Goal: Task Accomplishment & Management: Complete application form

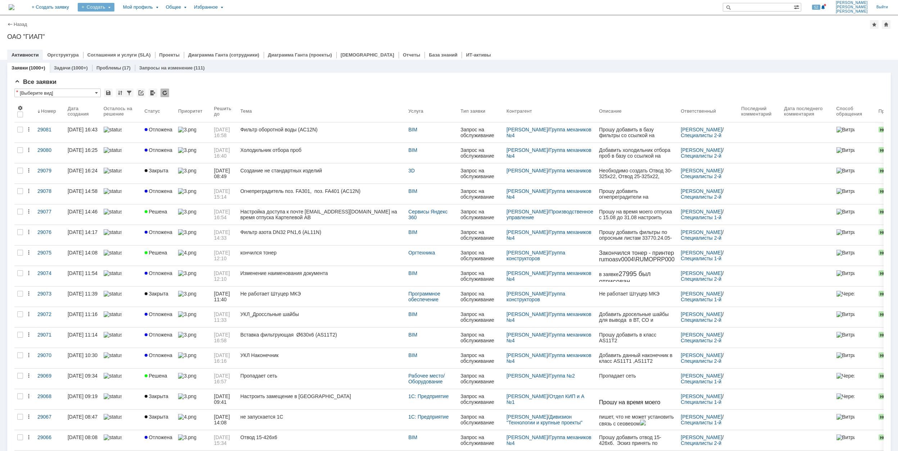
click at [114, 9] on div "Создать" at bounding box center [96, 7] width 37 height 9
click at [134, 44] on link "Заявка" at bounding box center [106, 44] width 55 height 9
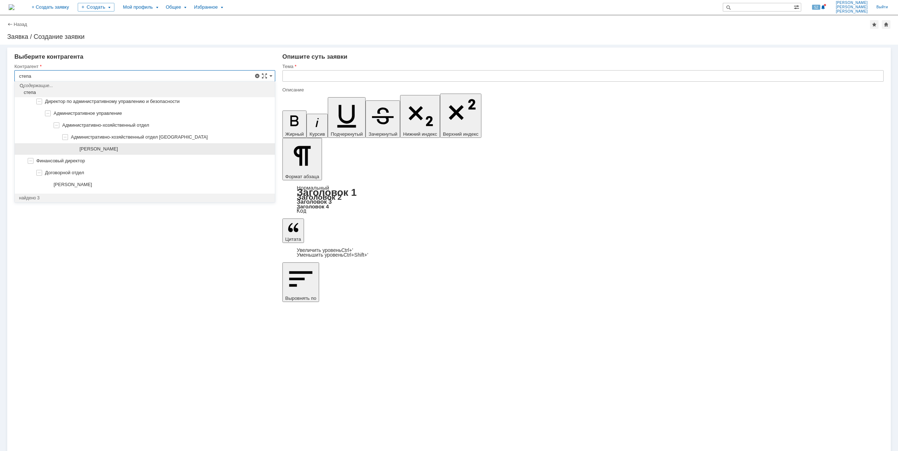
click at [173, 146] on div "[PERSON_NAME]" at bounding box center [175, 149] width 191 height 6
type input "[PERSON_NAME]"
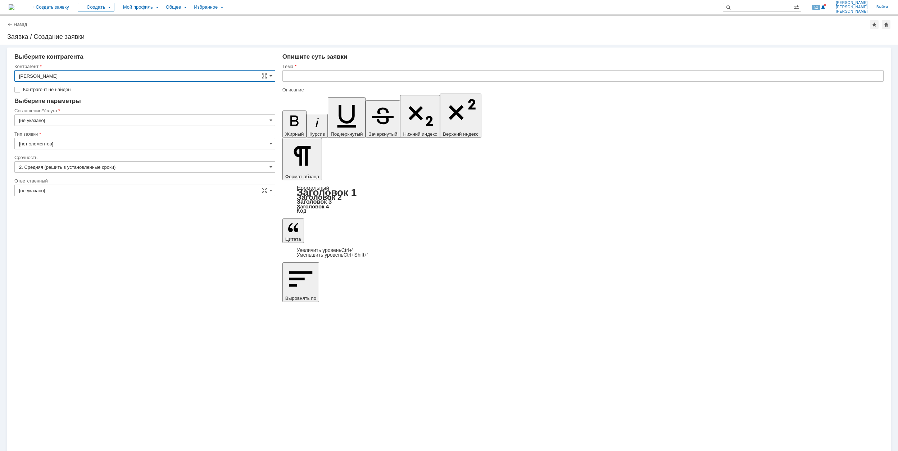
type input "[GEOGRAPHIC_DATA]"
click at [86, 110] on input "[GEOGRAPHIC_DATA]" at bounding box center [144, 110] width 261 height 12
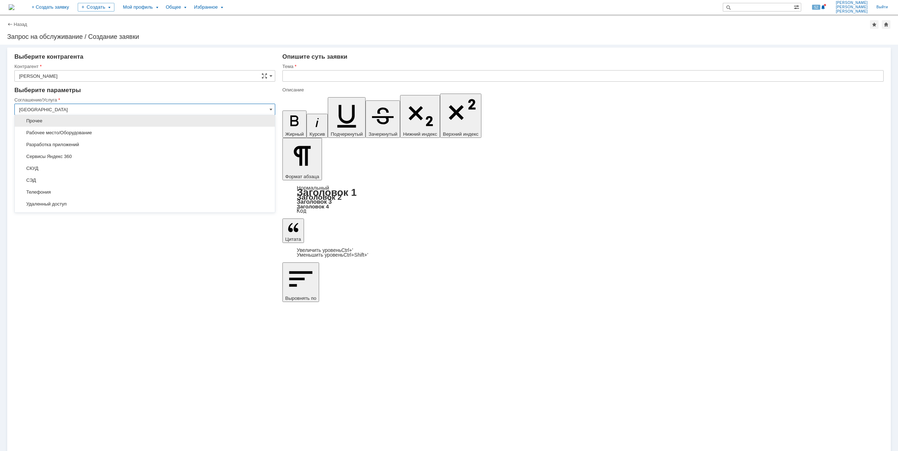
click at [59, 124] on span "Прочее" at bounding box center [145, 121] width 252 height 6
type input "Прочее"
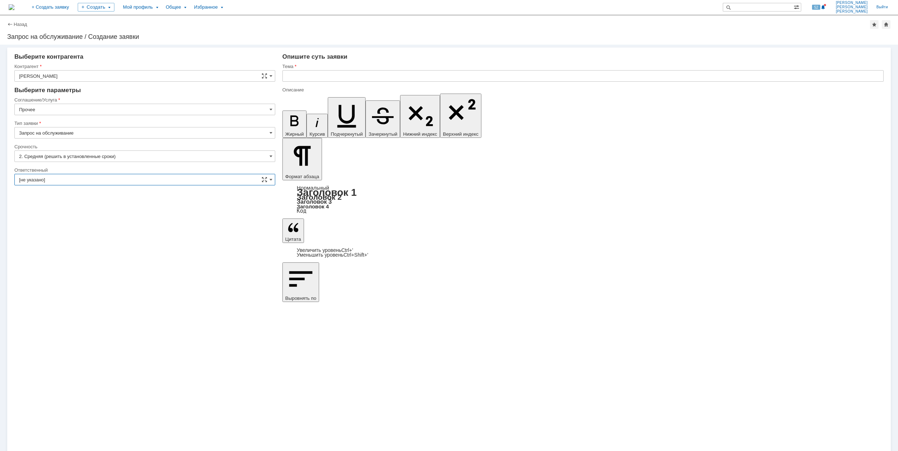
click at [71, 179] on input "[не указано]" at bounding box center [144, 180] width 261 height 12
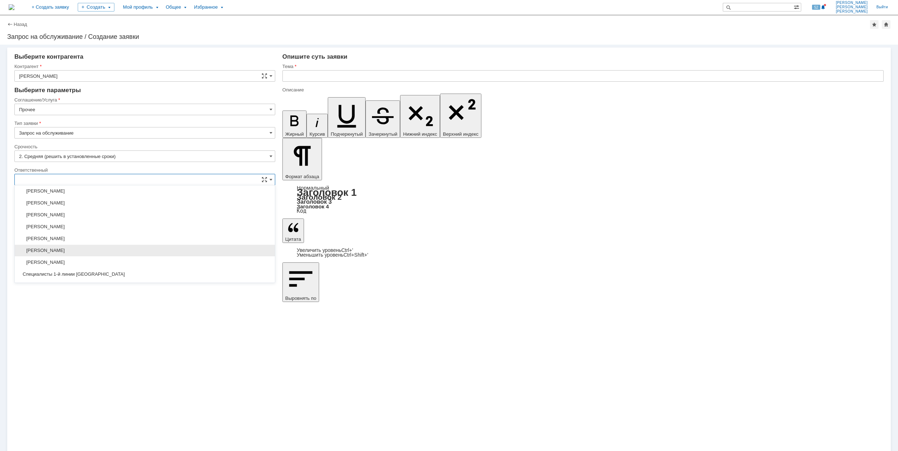
click at [118, 248] on div "[PERSON_NAME]" at bounding box center [145, 251] width 260 height 12
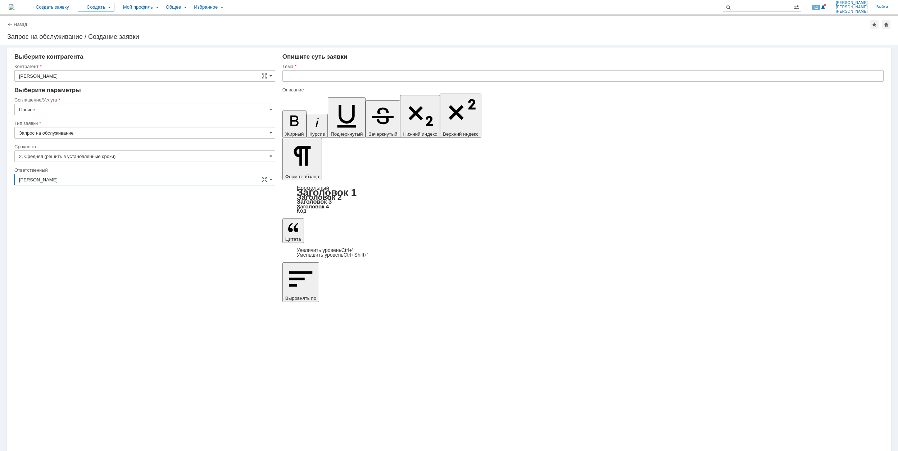
type input "[PERSON_NAME]"
click at [325, 76] on input "text" at bounding box center [583, 76] width 601 height 12
drag, startPoint x: 388, startPoint y: 76, endPoint x: 283, endPoint y: 74, distance: 105.1
click at [283, 74] on input "Подключение ноутбука для прохождения обучения" at bounding box center [583, 76] width 601 height 12
type input "Подключение ноутбука для прохождения обучения"
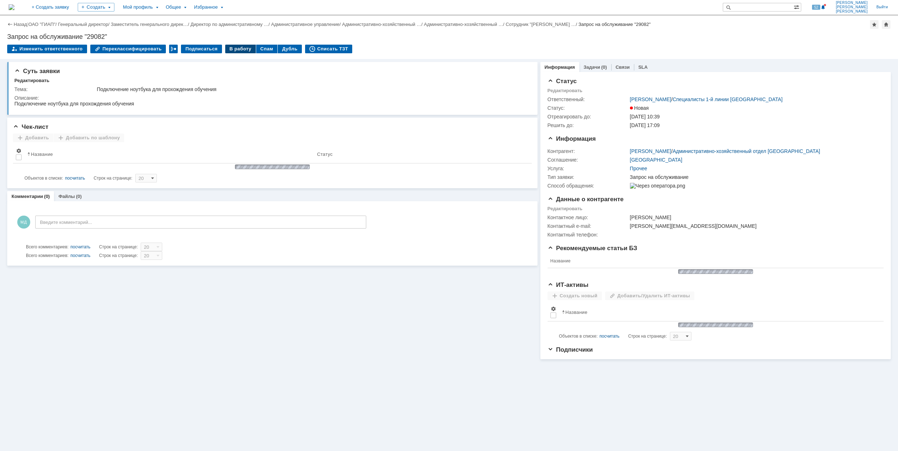
click at [238, 50] on div "В работу" at bounding box center [240, 49] width 31 height 9
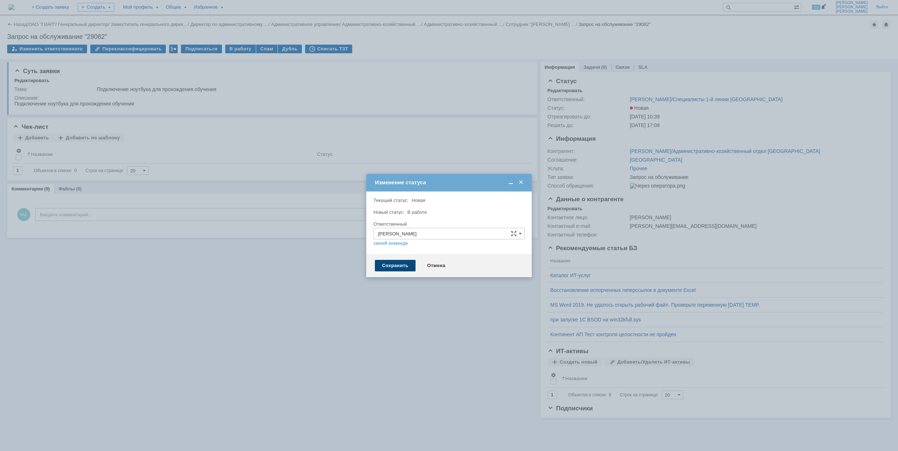
click at [391, 269] on div "Сохранить" at bounding box center [395, 266] width 41 height 12
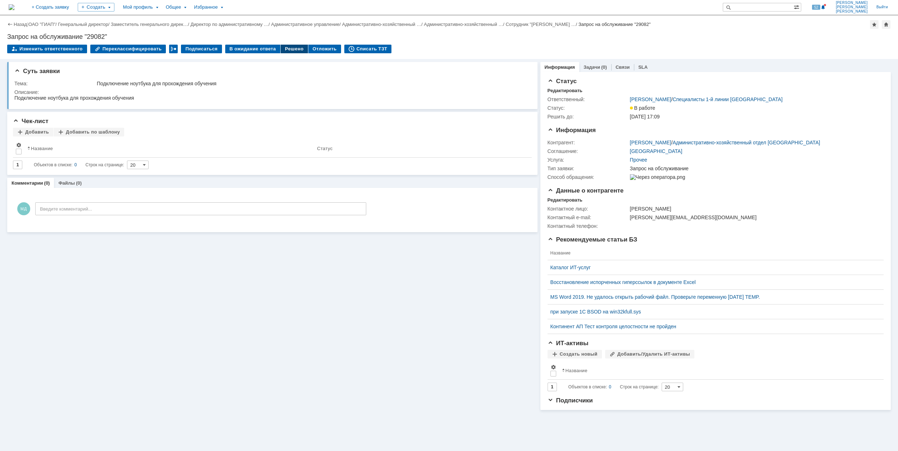
click at [287, 50] on div "Решено" at bounding box center [294, 49] width 27 height 9
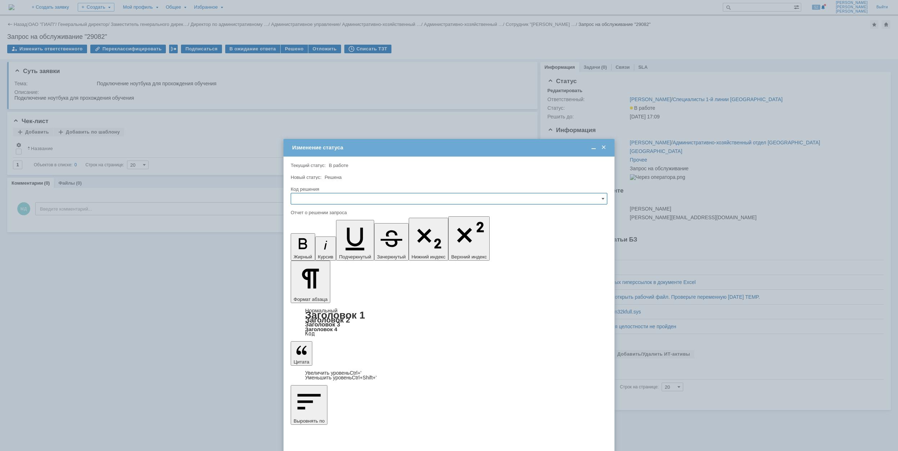
click at [356, 203] on input "text" at bounding box center [449, 199] width 317 height 12
click at [328, 242] on div "Решено" at bounding box center [449, 248] width 316 height 12
type input "Решено"
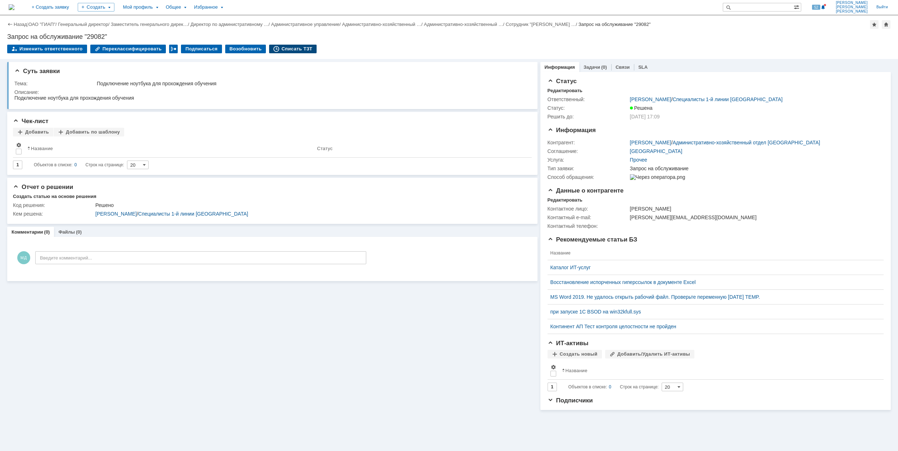
click at [288, 45] on div "Списать ТЗТ" at bounding box center [293, 49] width 48 height 9
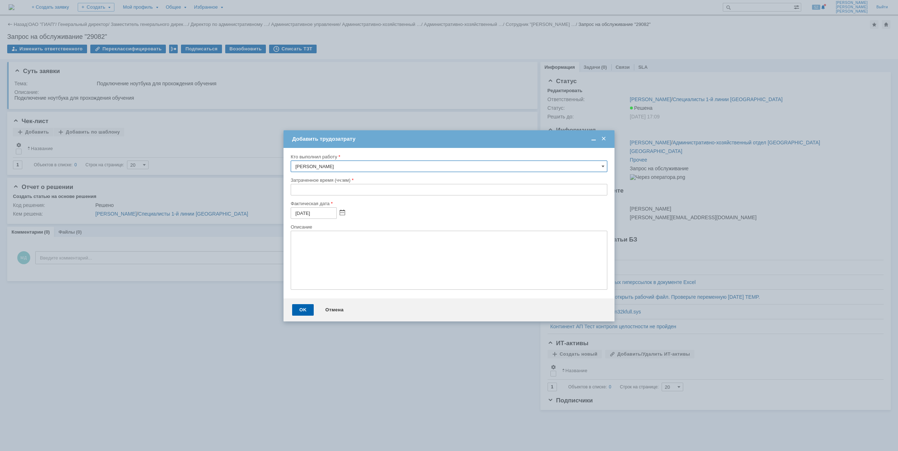
drag, startPoint x: 294, startPoint y: 186, endPoint x: 303, endPoint y: 167, distance: 20.8
click at [295, 186] on input "text" at bounding box center [449, 190] width 317 height 12
type input "00:30"
click at [303, 313] on div "OK" at bounding box center [303, 310] width 22 height 12
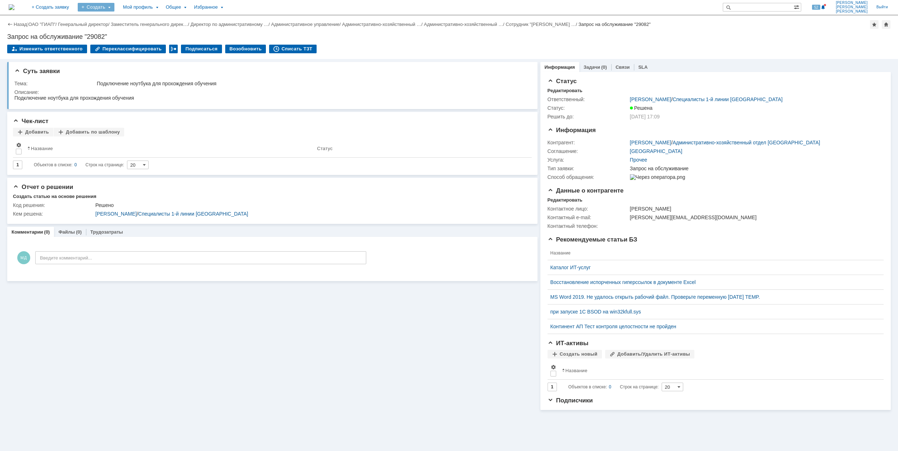
click at [114, 6] on div "Создать" at bounding box center [96, 7] width 37 height 9
click at [134, 43] on link "Заявка" at bounding box center [106, 44] width 55 height 9
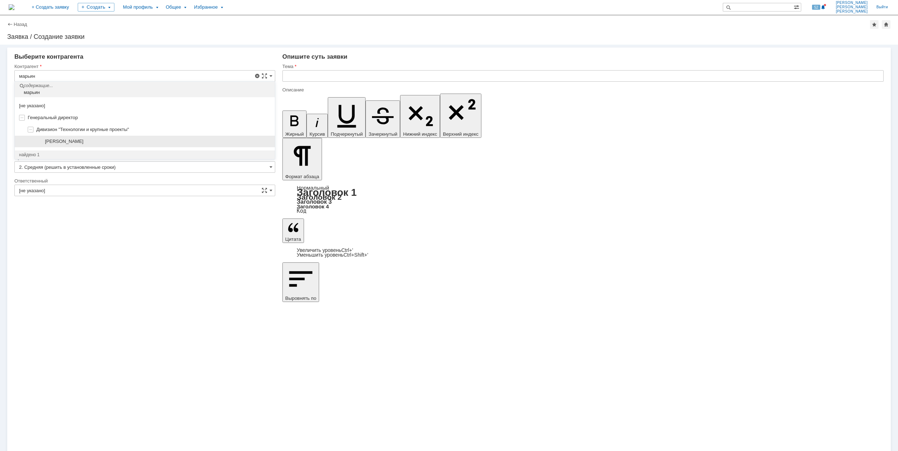
click at [83, 142] on span "[PERSON_NAME]" at bounding box center [64, 141] width 39 height 5
type input "[PERSON_NAME]"
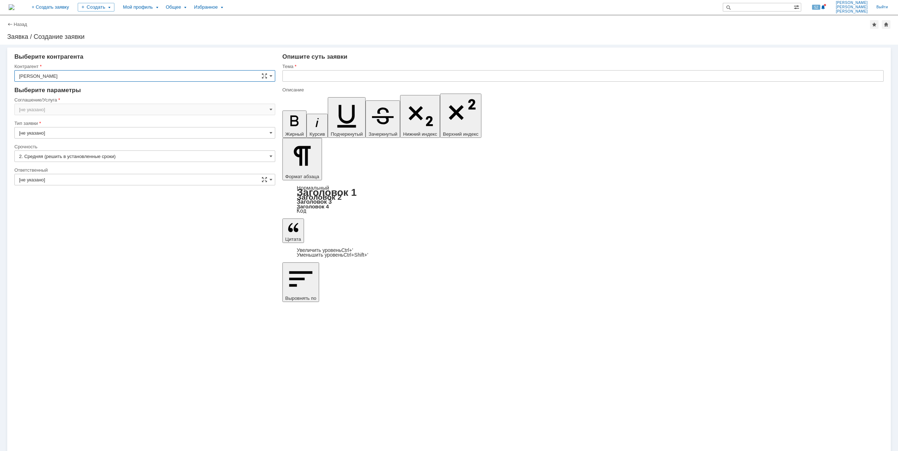
type input "[GEOGRAPHIC_DATA]"
click at [58, 111] on input "[GEOGRAPHIC_DATA]" at bounding box center [144, 110] width 261 height 12
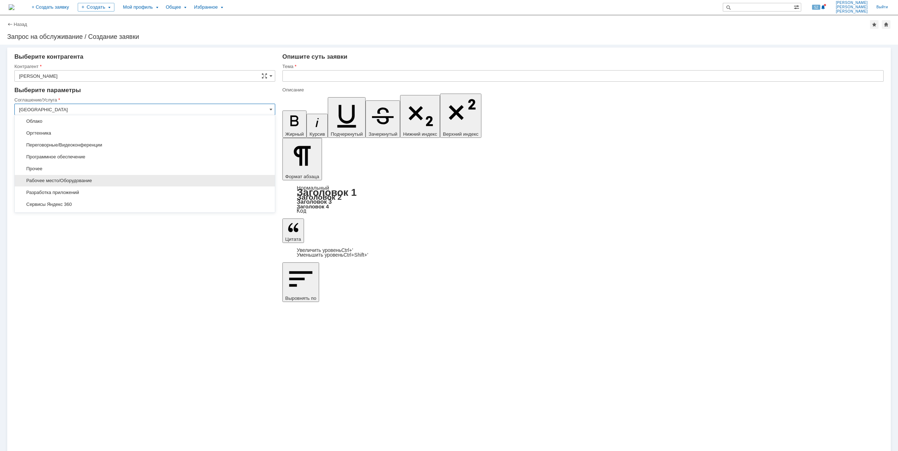
click at [116, 179] on div "Рабочее место/Оборудование" at bounding box center [145, 181] width 260 height 12
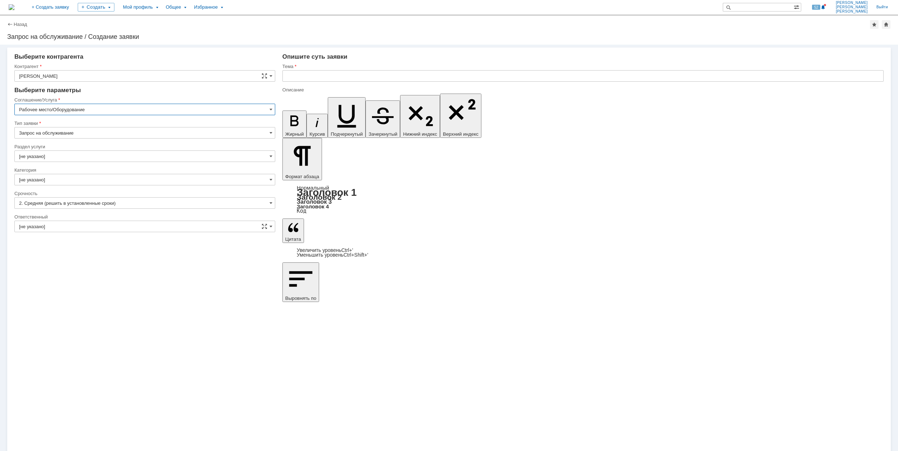
type input "Рабочее место/Оборудование"
click at [98, 156] on input "[не указано]" at bounding box center [144, 156] width 261 height 12
click at [69, 216] on span "Комплектующие" at bounding box center [145, 219] width 252 height 6
type input "Комплектующие"
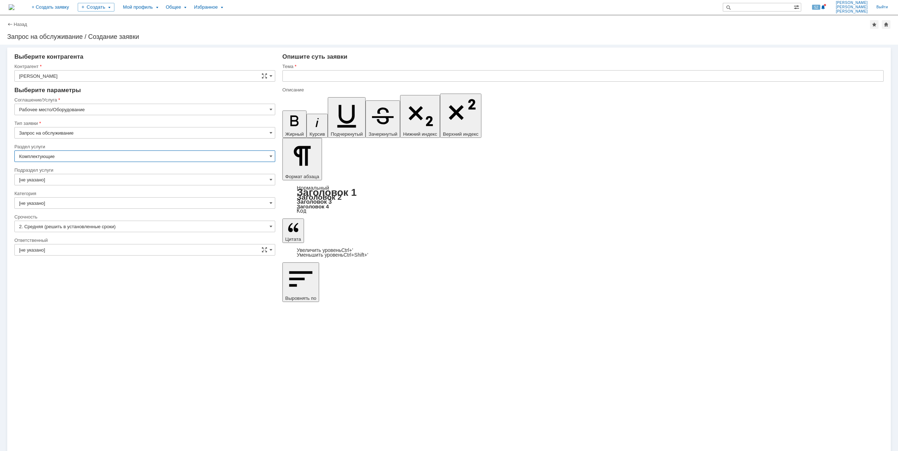
click at [65, 176] on input "[не указано]" at bounding box center [144, 180] width 261 height 12
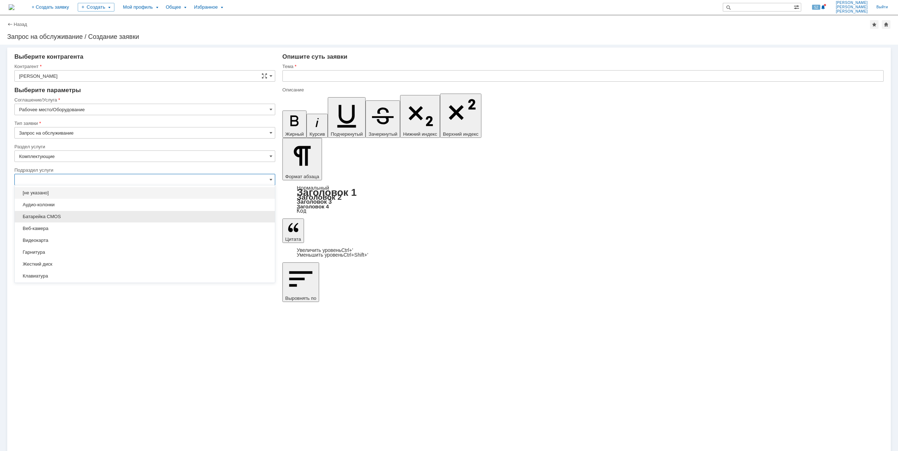
scroll to position [48, 0]
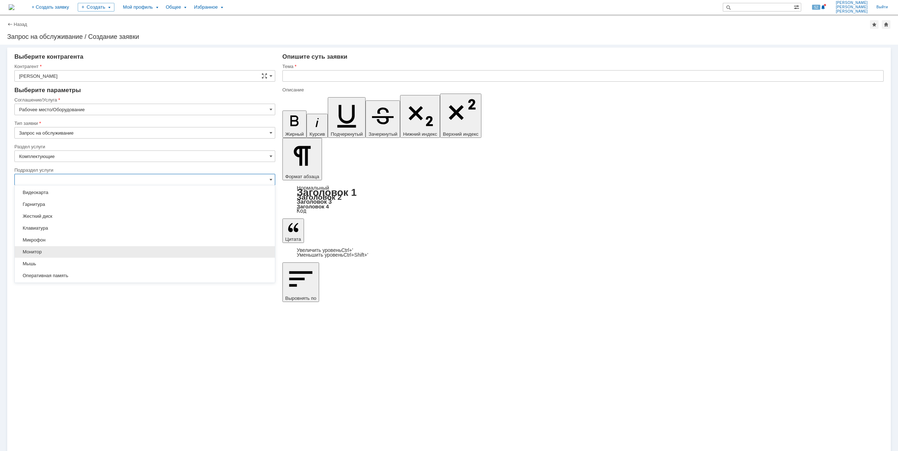
click at [89, 253] on span "Монитор" at bounding box center [145, 252] width 252 height 6
type input "Монитор"
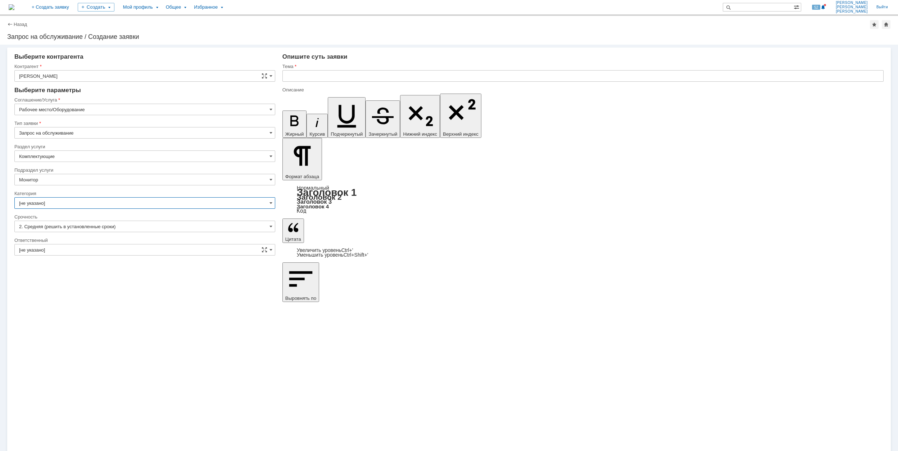
click at [75, 205] on input "[не указано]" at bounding box center [144, 203] width 261 height 12
click at [66, 254] on span "Монитор" at bounding box center [145, 251] width 252 height 6
type input "Монитор"
click at [72, 249] on input "[не указано]" at bounding box center [144, 250] width 261 height 12
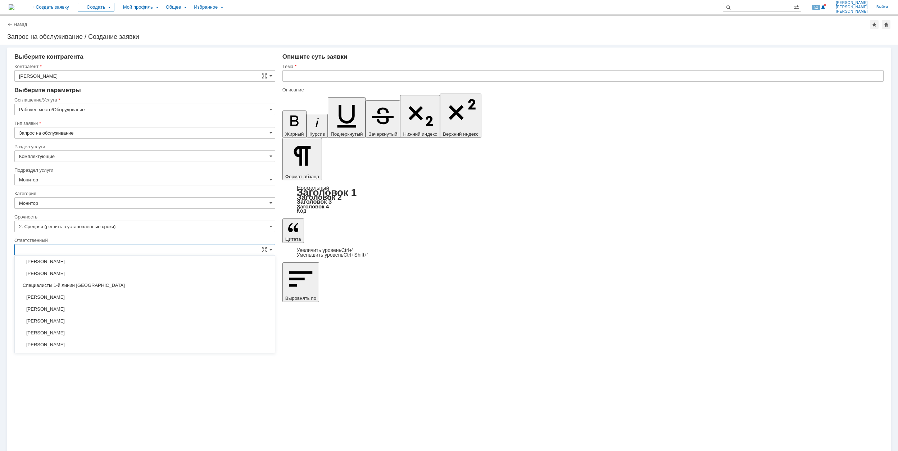
scroll to position [192, 0]
click at [121, 321] on span "[PERSON_NAME]" at bounding box center [145, 321] width 252 height 6
type input "[PERSON_NAME]"
click at [340, 71] on input "text" at bounding box center [583, 76] width 601 height 12
drag, startPoint x: 354, startPoint y: 77, endPoint x: 285, endPoint y: 75, distance: 69.1
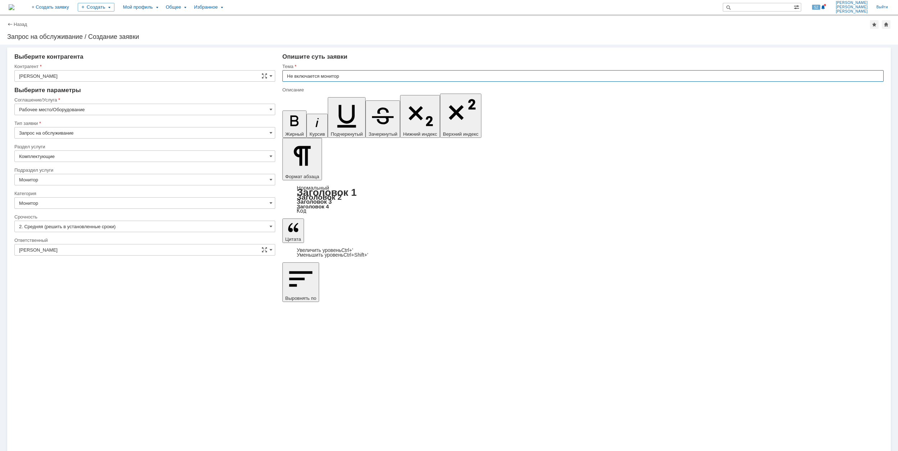
click at [285, 75] on input "Не включается монитор" at bounding box center [583, 76] width 601 height 12
type input "Не включается монитор"
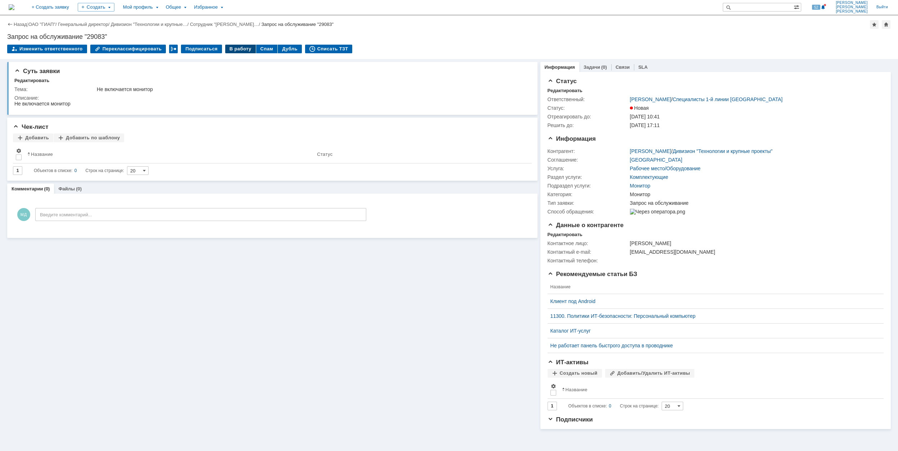
click at [233, 50] on div "В работу" at bounding box center [240, 49] width 31 height 9
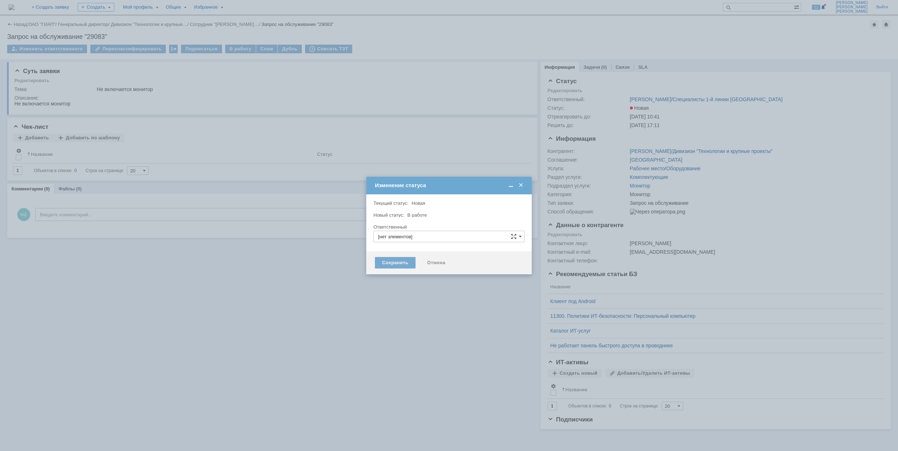
type input "[PERSON_NAME]"
type input "Монитор"
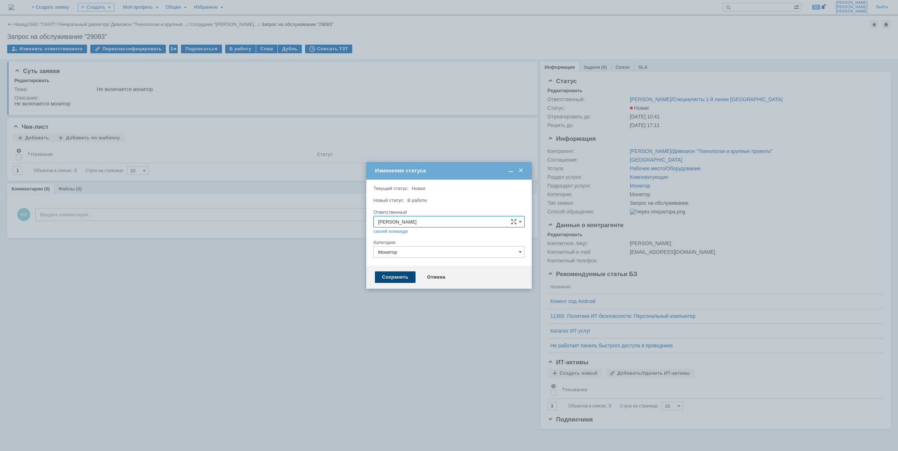
click at [395, 278] on div "Сохранить" at bounding box center [395, 277] width 41 height 12
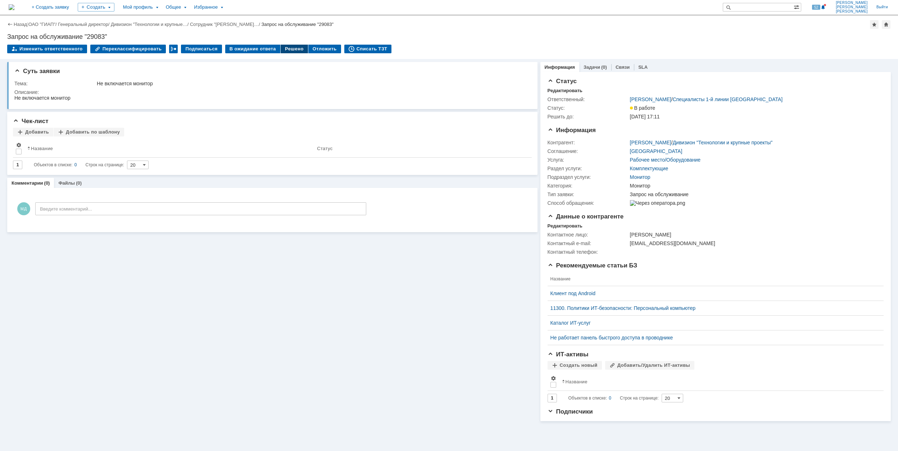
click at [284, 47] on div "Решено" at bounding box center [294, 49] width 27 height 9
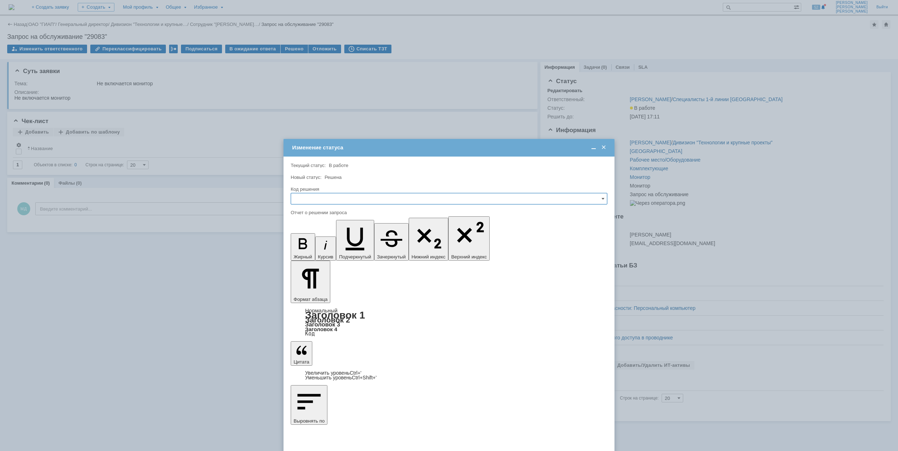
click at [324, 199] on input "text" at bounding box center [449, 199] width 317 height 12
click at [322, 247] on span "Решено" at bounding box center [448, 248] width 307 height 6
type input "Решено"
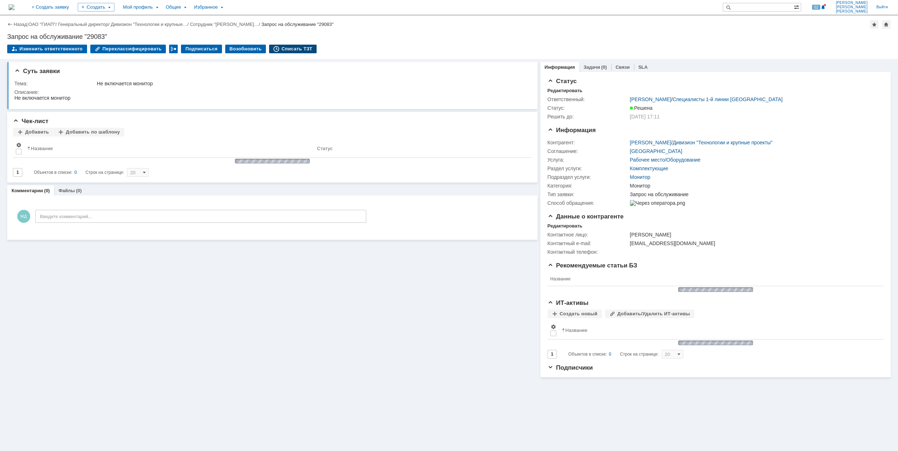
click at [289, 48] on div "Списать ТЗТ" at bounding box center [293, 49] width 48 height 9
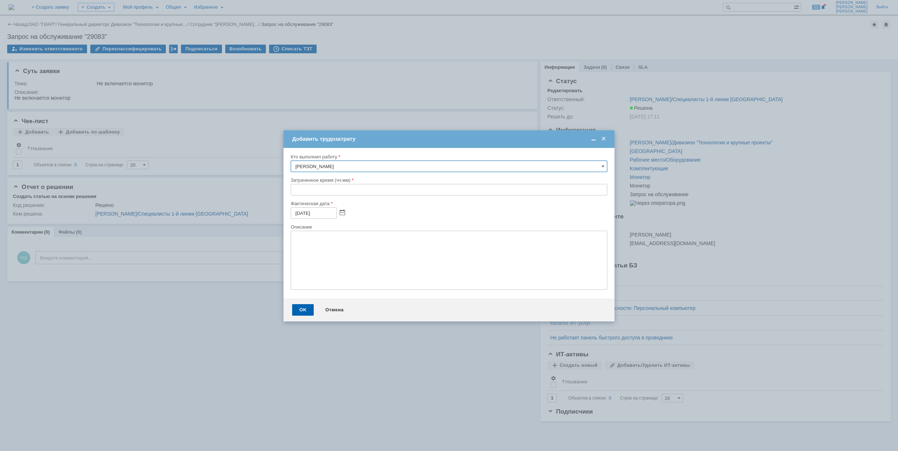
click at [294, 189] on input "text" at bounding box center [449, 190] width 317 height 12
type input "00:30"
click at [308, 304] on div "OK" at bounding box center [303, 310] width 22 height 12
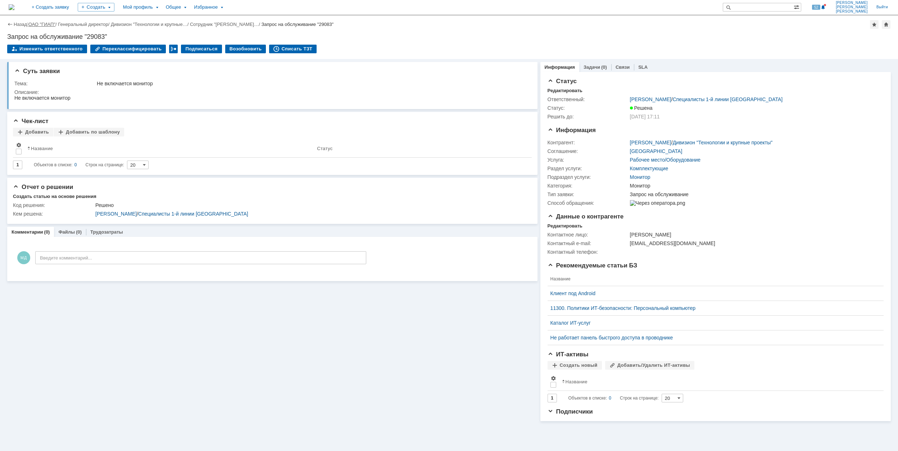
click at [55, 25] on link "ОАО "ГИАП"" at bounding box center [41, 24] width 27 height 5
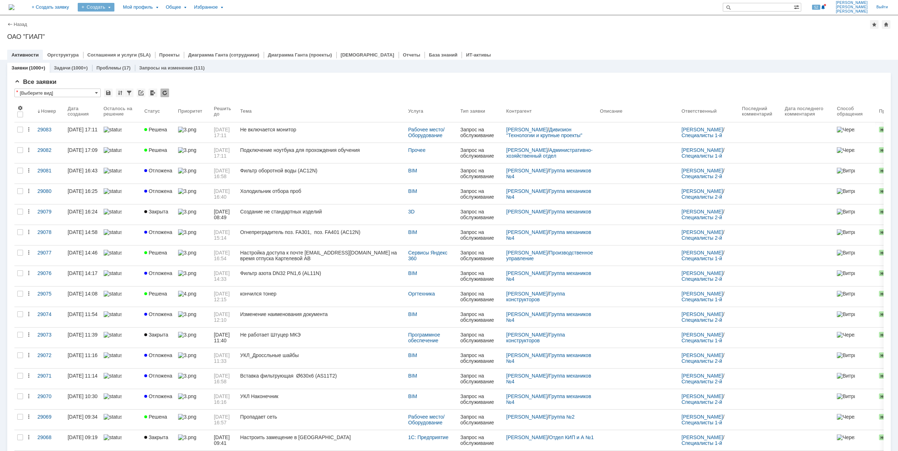
click at [114, 9] on div "Создать" at bounding box center [96, 7] width 37 height 9
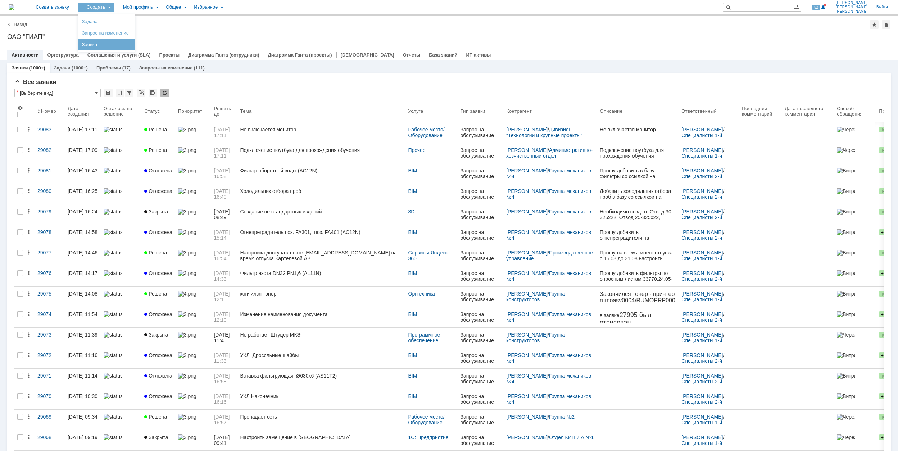
click at [134, 44] on link "Заявка" at bounding box center [106, 44] width 55 height 9
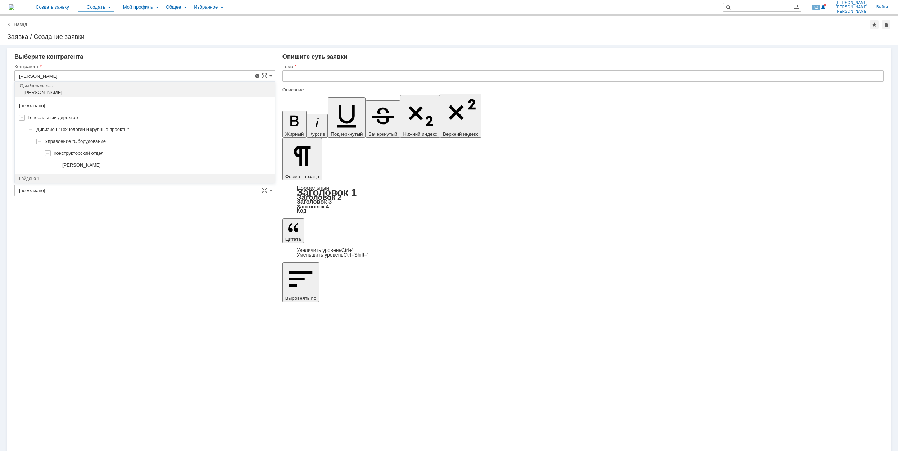
click at [101, 167] on span "[PERSON_NAME]" at bounding box center [81, 164] width 39 height 5
type input "[PERSON_NAME]"
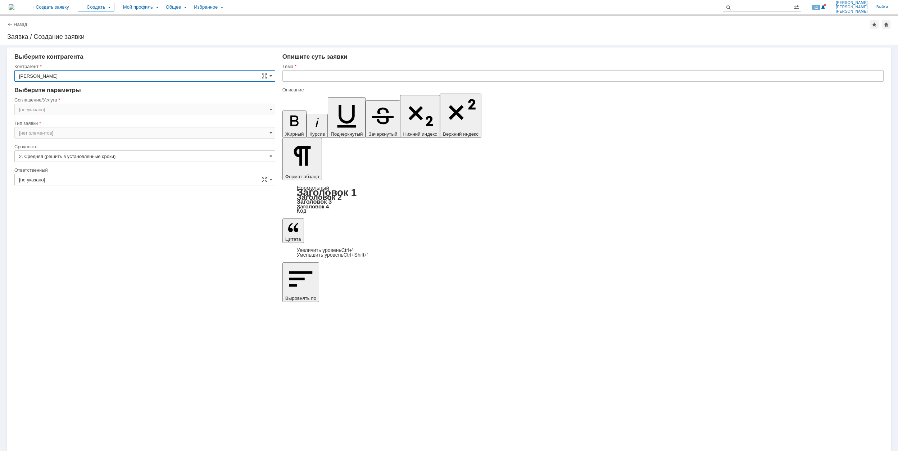
type input "[GEOGRAPHIC_DATA]"
click at [61, 111] on input "[GEOGRAPHIC_DATA]" at bounding box center [144, 110] width 261 height 12
click at [117, 153] on div "Программное обеспечение" at bounding box center [145, 157] width 260 height 12
type input "Программное обеспечение"
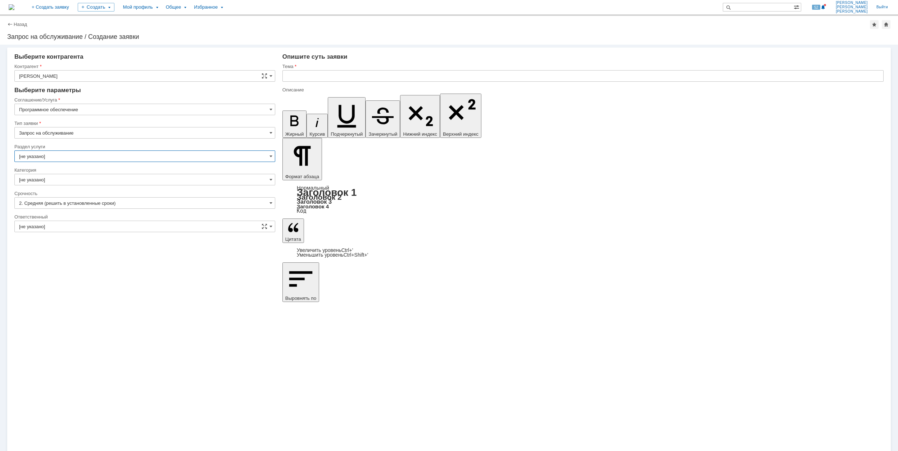
click at [54, 154] on input "[не указано]" at bounding box center [144, 156] width 261 height 12
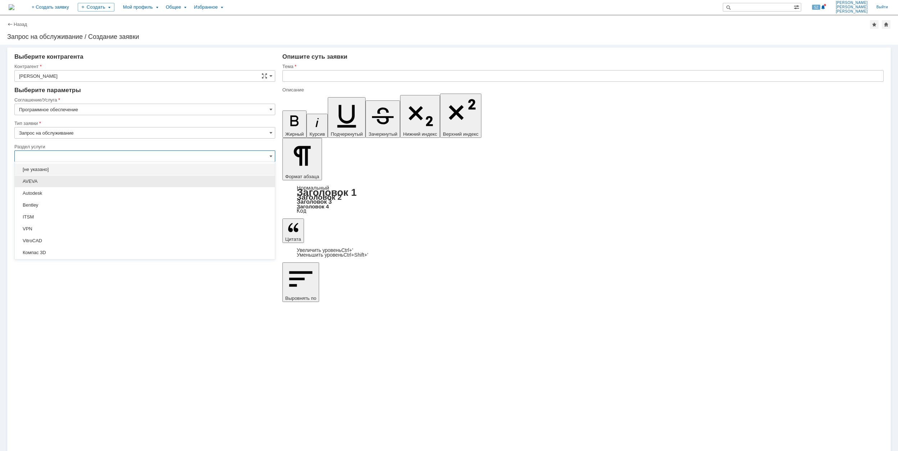
scroll to position [48, 0]
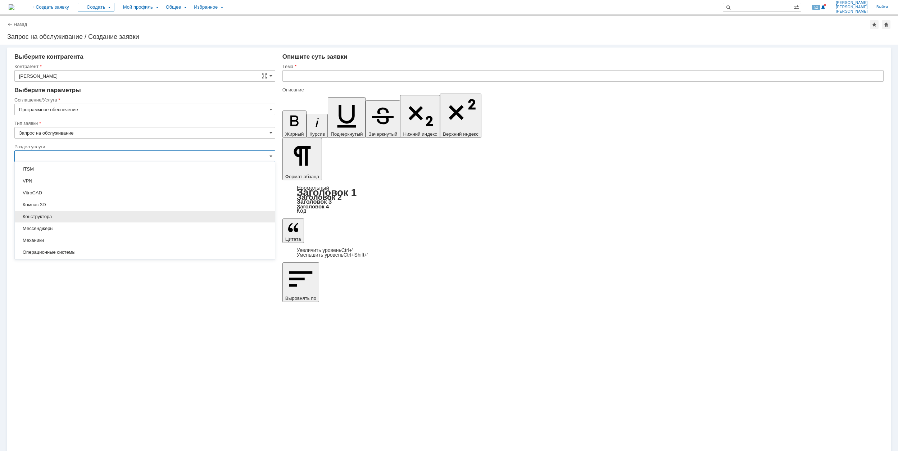
click at [112, 212] on div "Конструктора" at bounding box center [145, 217] width 260 height 12
click at [88, 157] on input "Конструктора" at bounding box center [144, 156] width 261 height 12
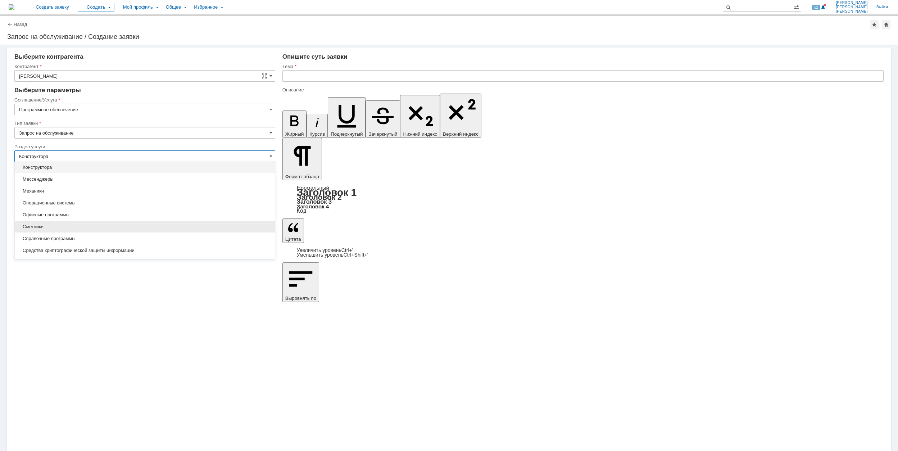
scroll to position [49, 0]
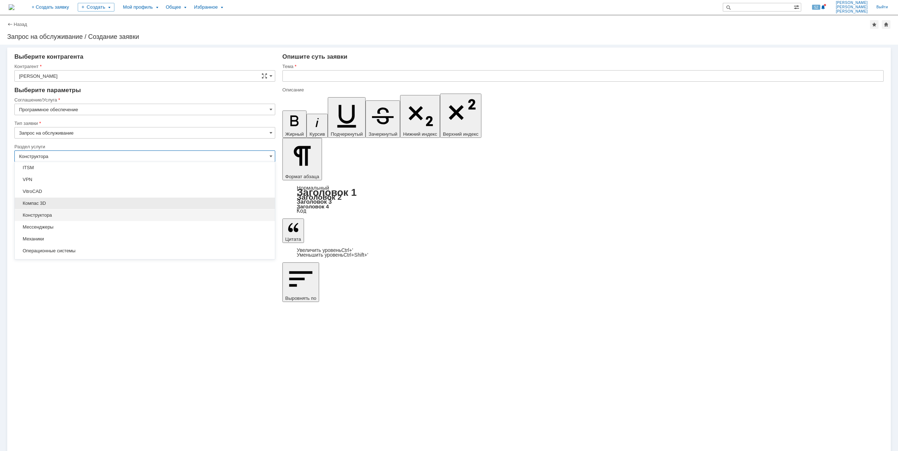
click at [110, 202] on span "Компас 3D" at bounding box center [145, 203] width 252 height 6
type input "Компас 3D"
click at [69, 177] on input "[не указано]" at bounding box center [144, 180] width 261 height 12
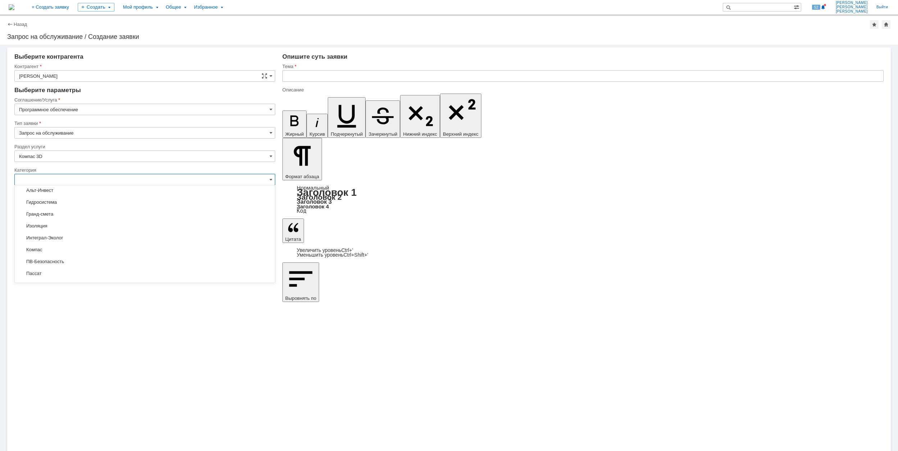
scroll to position [502, 0]
click at [83, 205] on span "Компас" at bounding box center [145, 202] width 252 height 6
type input "Компас"
click at [154, 231] on input "[не указано]" at bounding box center [144, 227] width 261 height 12
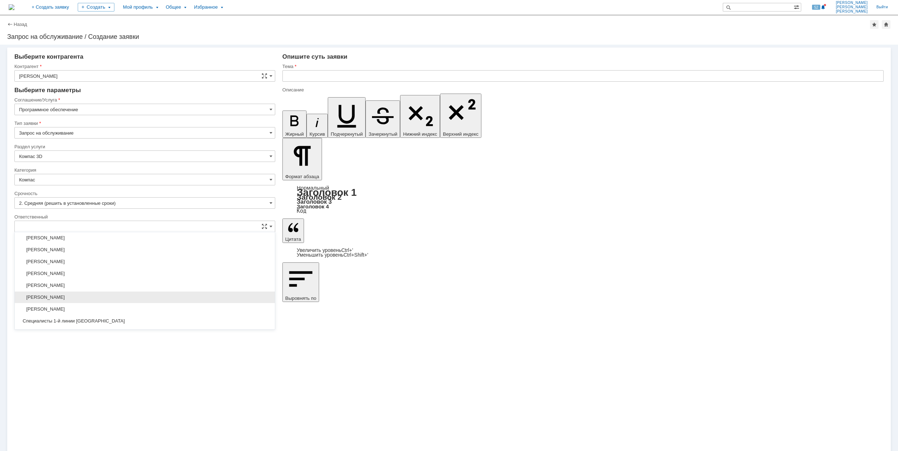
click at [139, 298] on span "[PERSON_NAME]" at bounding box center [145, 297] width 252 height 6
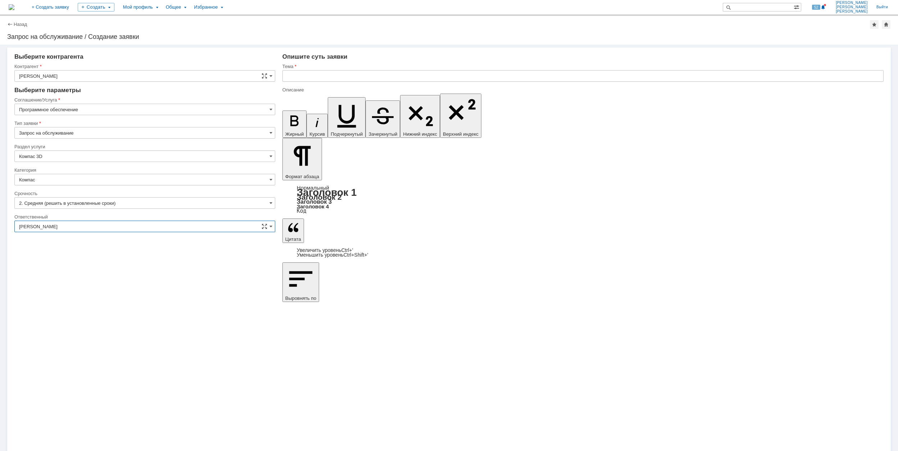
type input "[PERSON_NAME]"
click at [311, 75] on input "text" at bounding box center [583, 76] width 601 height 12
type input "Компас зависает"
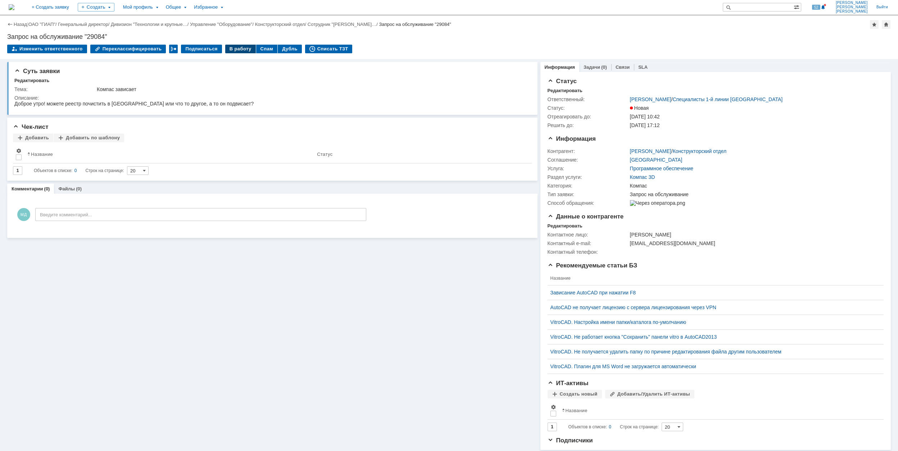
click at [238, 49] on div "В работу" at bounding box center [240, 49] width 31 height 9
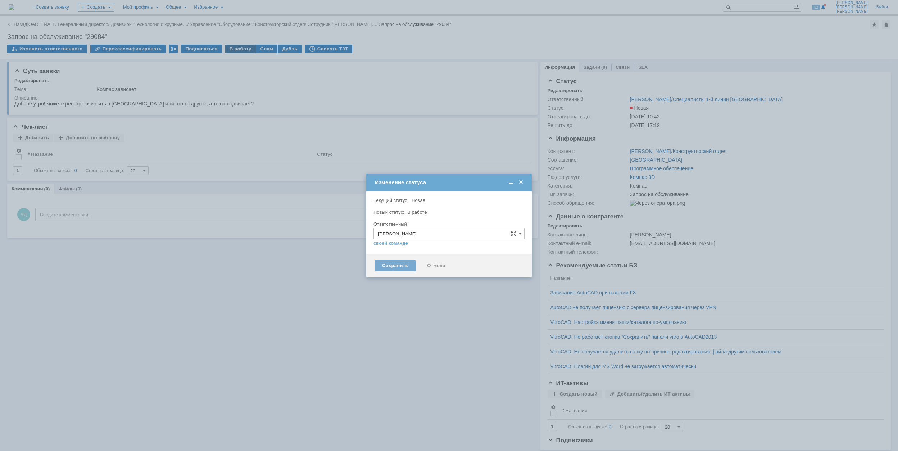
type input "Компас"
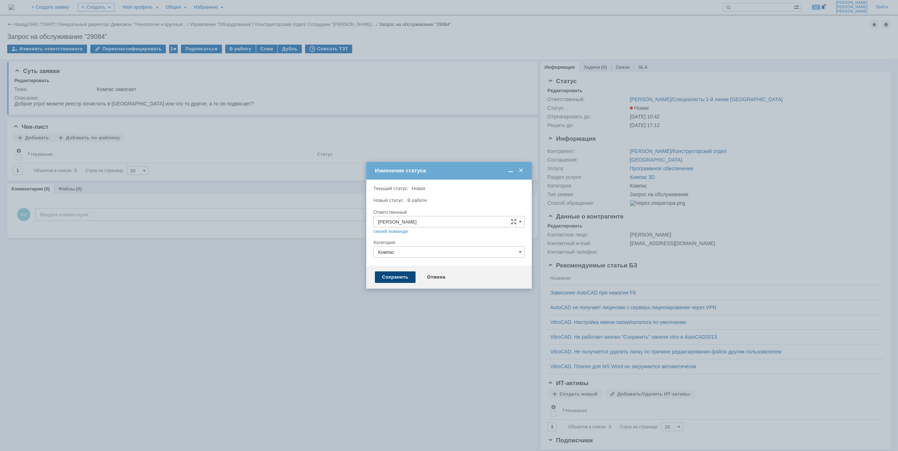
click at [385, 276] on div "Сохранить" at bounding box center [395, 277] width 41 height 12
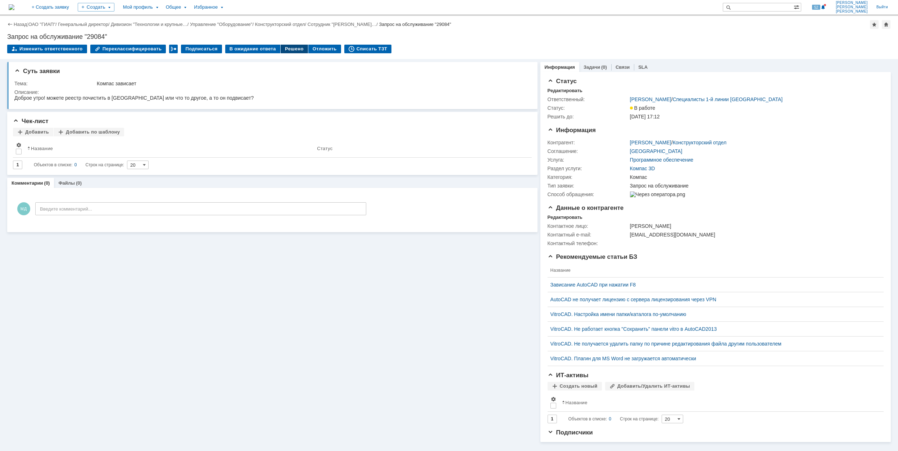
click at [286, 45] on div "Решено" at bounding box center [294, 49] width 27 height 9
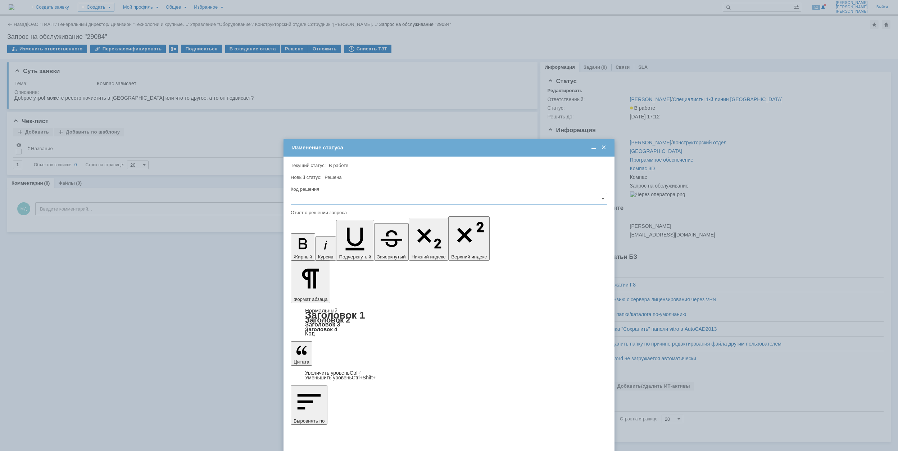
click at [357, 202] on input "text" at bounding box center [449, 199] width 317 height 12
click at [356, 245] on div "Решено" at bounding box center [449, 248] width 316 height 12
type input "Решено"
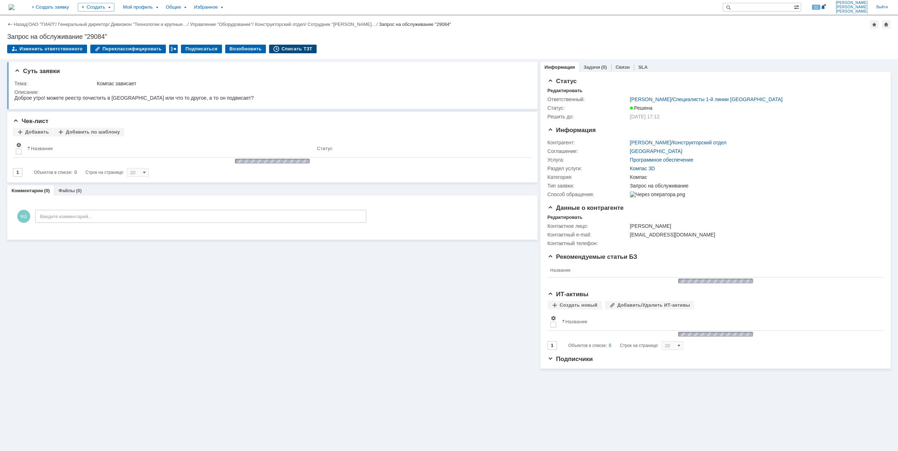
click at [288, 48] on div "Списать ТЗТ" at bounding box center [293, 49] width 48 height 9
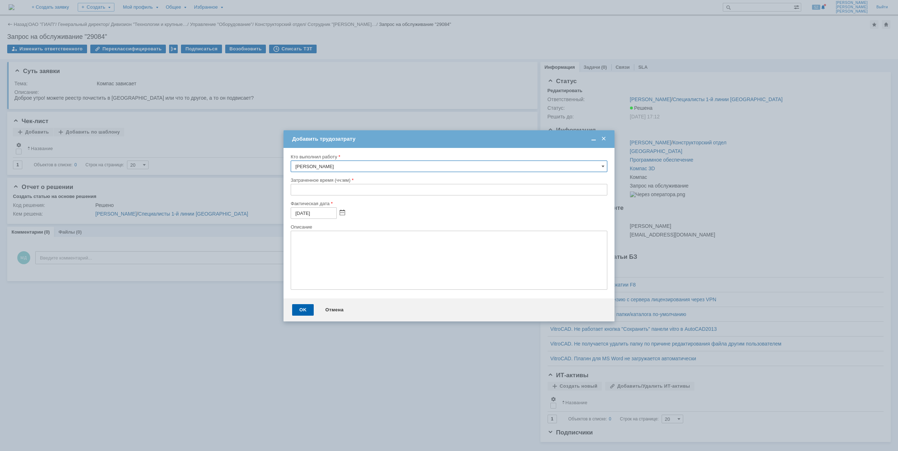
click at [294, 190] on input "text" at bounding box center [449, 190] width 317 height 12
type input "00:30"
click at [303, 308] on div "OK" at bounding box center [303, 310] width 22 height 12
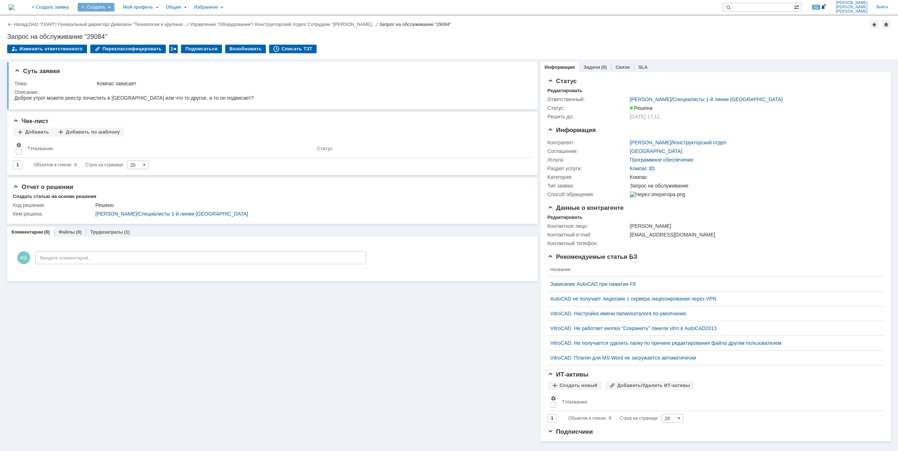
click at [114, 8] on div "Создать" at bounding box center [96, 7] width 37 height 9
click at [131, 44] on link "Заявка" at bounding box center [106, 44] width 55 height 9
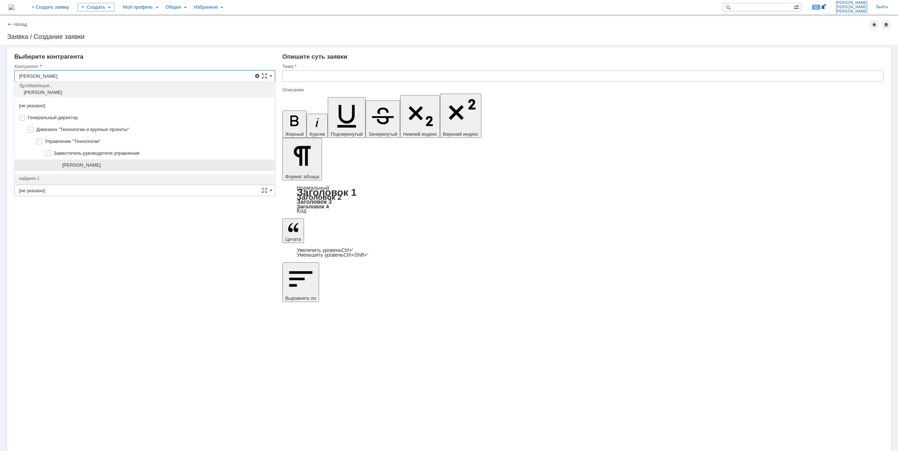
click at [125, 165] on div "[PERSON_NAME]" at bounding box center [166, 165] width 208 height 6
type input "[PERSON_NAME]"
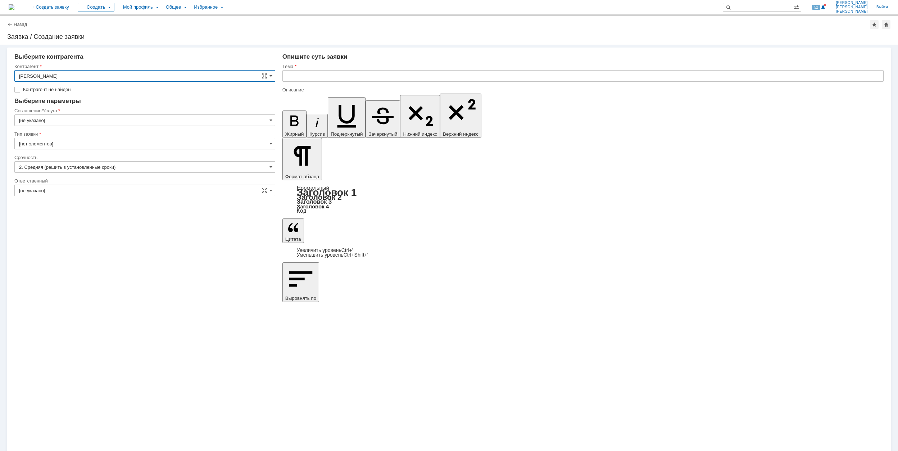
type input "[GEOGRAPHIC_DATA]"
click at [53, 110] on input "[GEOGRAPHIC_DATA]" at bounding box center [144, 110] width 261 height 12
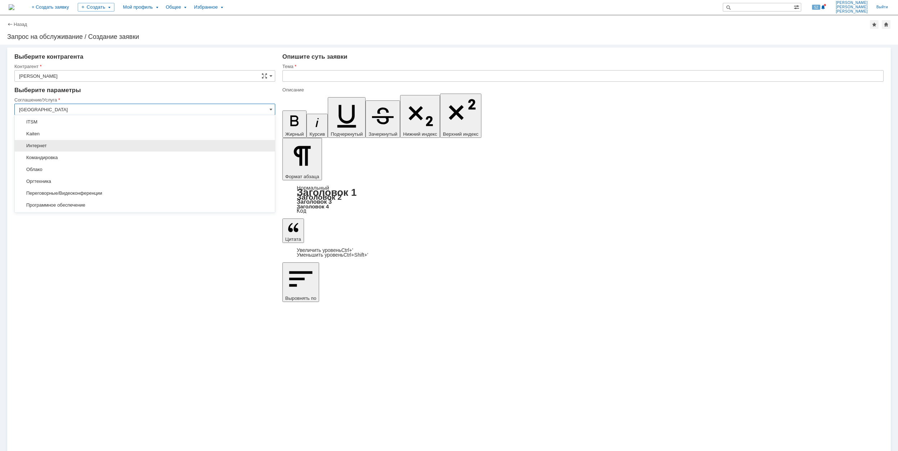
scroll to position [48, 0]
click at [93, 140] on div "1С: Предприятие" at bounding box center [145, 146] width 260 height 12
type input "1С: Предприятие"
click at [63, 157] on input "[не указано]" at bounding box center [144, 156] width 261 height 12
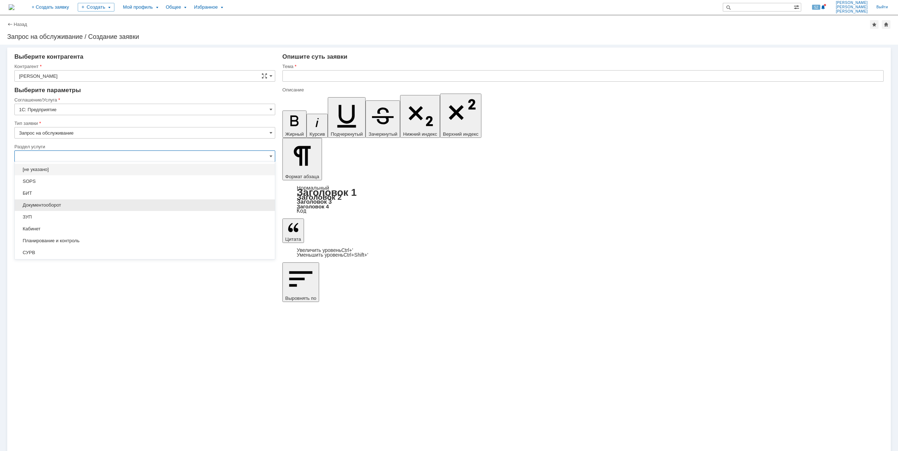
click at [120, 204] on span "Документооборот" at bounding box center [145, 205] width 252 height 6
type input "Документооборот"
click at [104, 177] on input "[не указано]" at bounding box center [144, 180] width 261 height 12
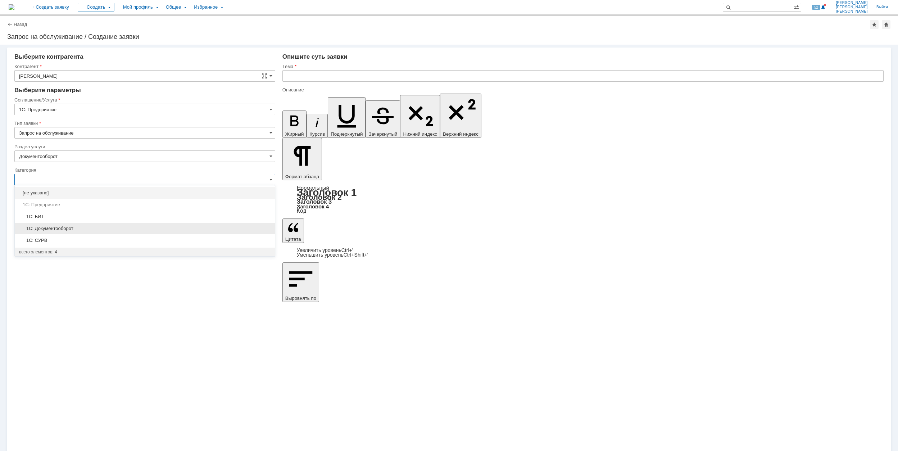
click at [155, 226] on span "1C: Документооборот" at bounding box center [145, 229] width 252 height 6
type input "1C: Документооборот"
click at [134, 229] on input "[не указано]" at bounding box center [144, 227] width 261 height 12
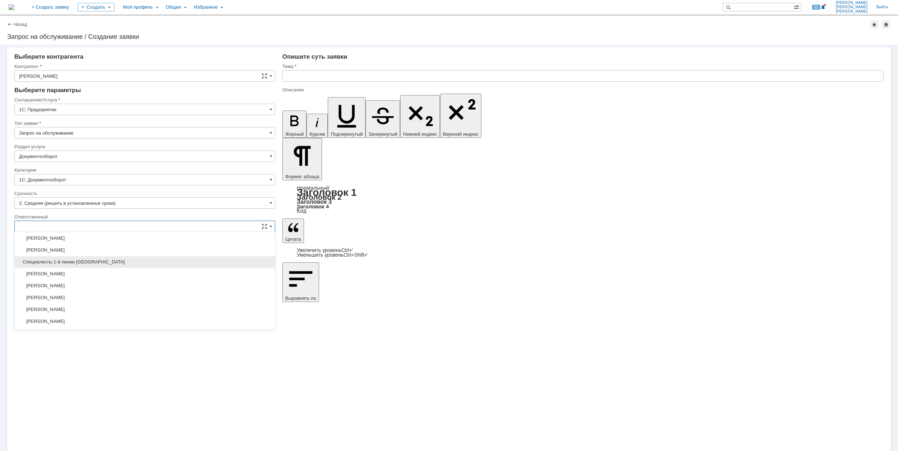
scroll to position [192, 0]
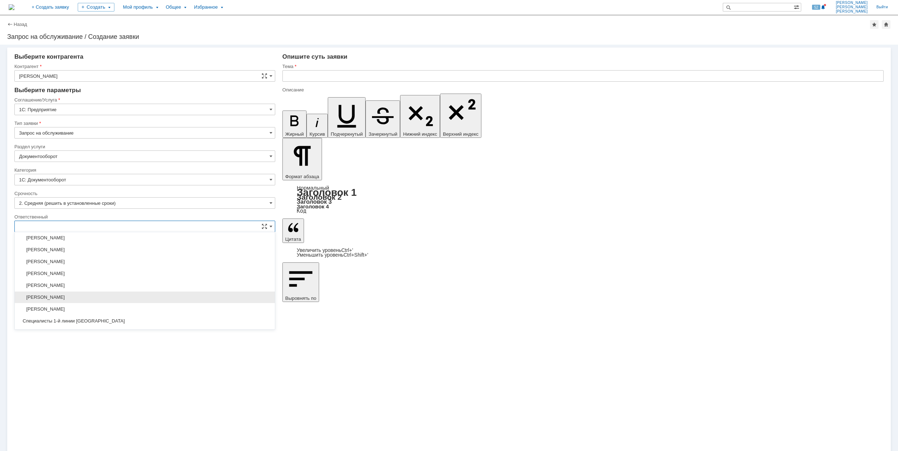
click at [119, 294] on div "[PERSON_NAME]" at bounding box center [145, 298] width 260 height 12
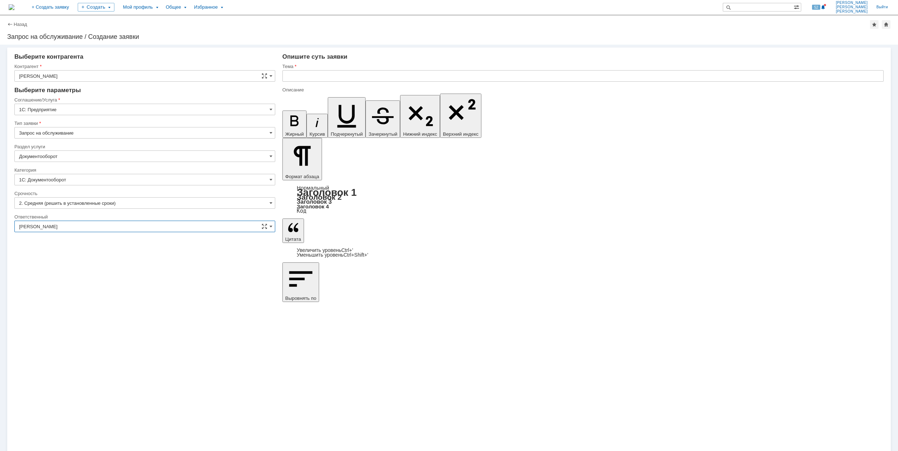
type input "[PERSON_NAME]"
click at [442, 315] on div "Внимание! Выберите контрагента [PERSON_NAME] не найден Контрагент не найден Кон…" at bounding box center [449, 248] width 898 height 406
click at [294, 75] on input "text" at bounding box center [583, 76] width 601 height 12
drag, startPoint x: 386, startPoint y: 74, endPoint x: 274, endPoint y: 73, distance: 111.6
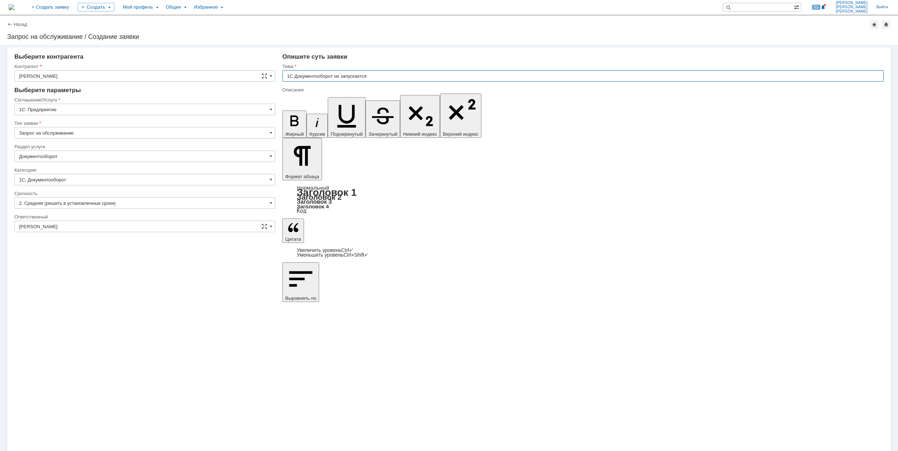
type input "1С Документооборот не запускается"
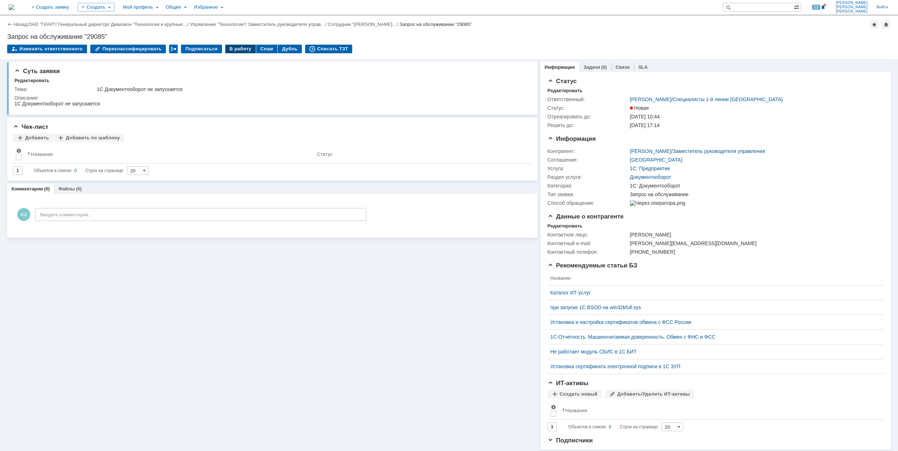
click at [238, 47] on div "В работу" at bounding box center [240, 49] width 31 height 9
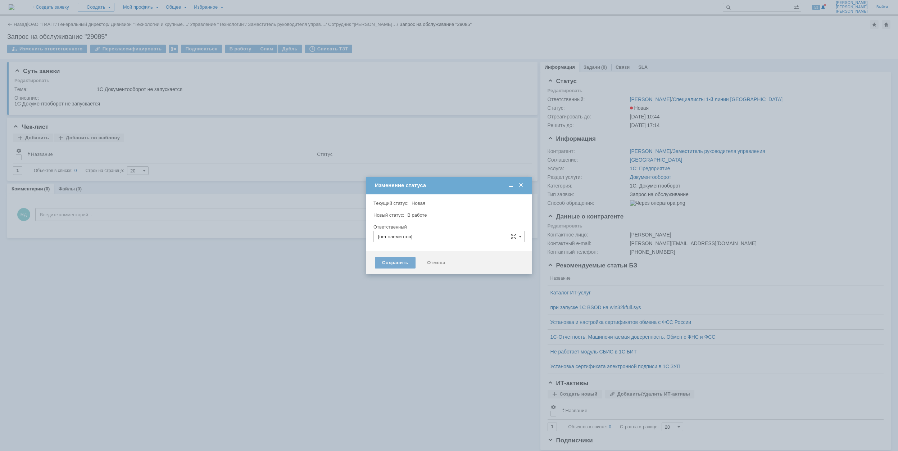
type input "1C: Документооборот"
type input "[PERSON_NAME]"
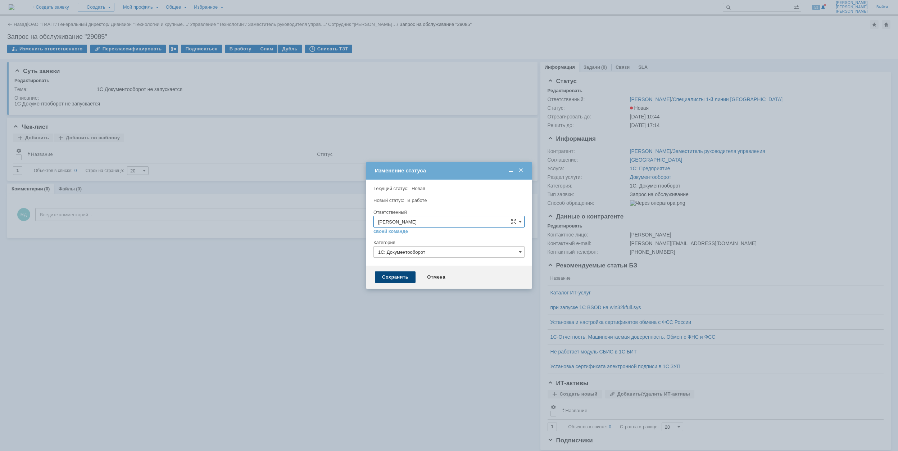
click at [403, 278] on div "Сохранить" at bounding box center [395, 277] width 41 height 12
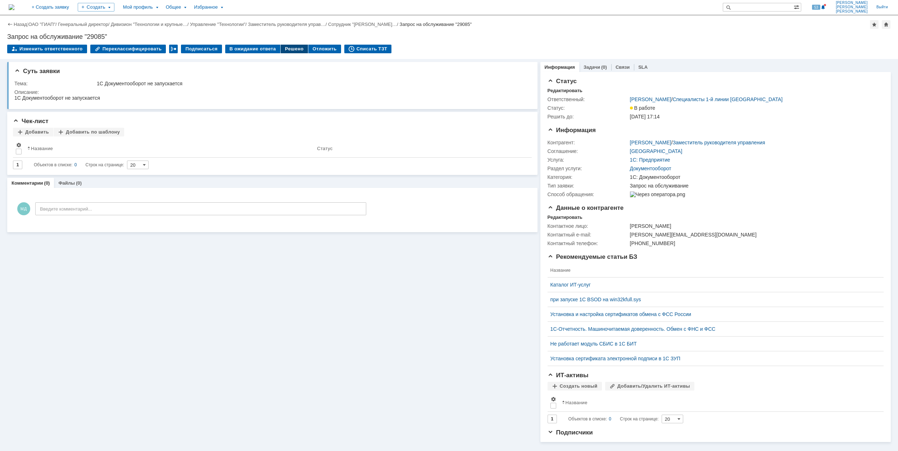
click at [285, 48] on div "Решено" at bounding box center [294, 49] width 27 height 9
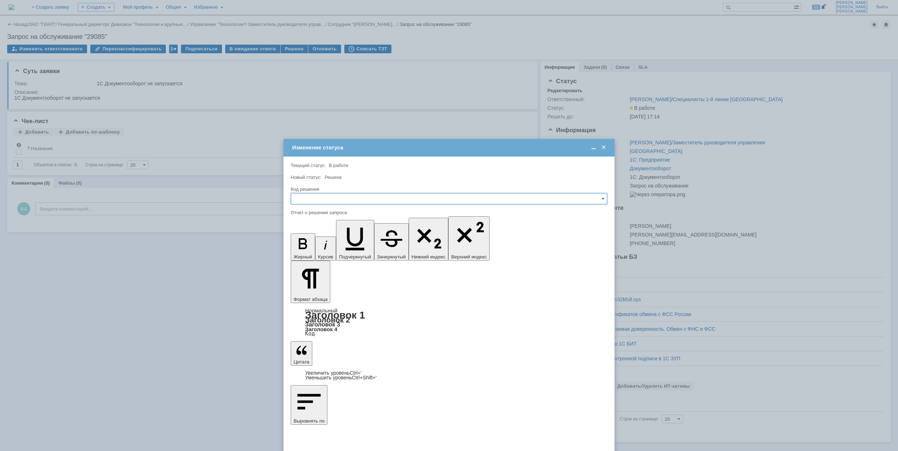
click at [375, 200] on input "text" at bounding box center [449, 199] width 317 height 12
click at [350, 243] on div "Решено" at bounding box center [449, 248] width 316 height 12
type input "Решено"
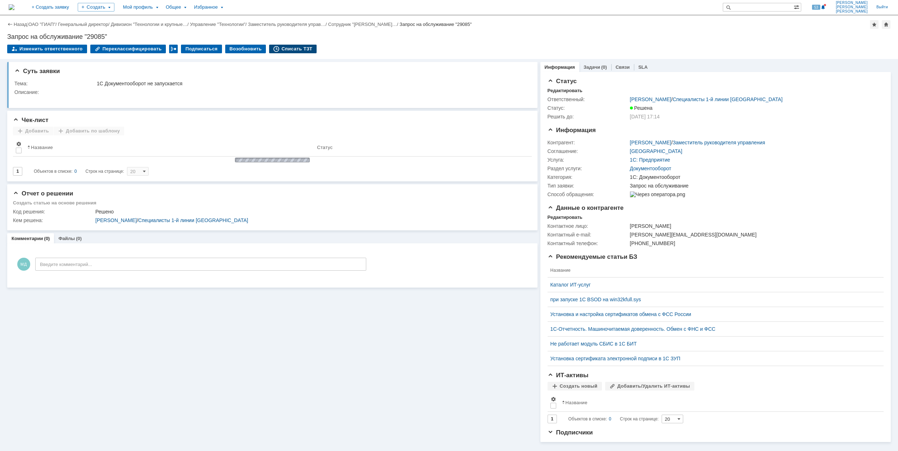
click at [271, 48] on div "Списать ТЗТ" at bounding box center [293, 49] width 48 height 9
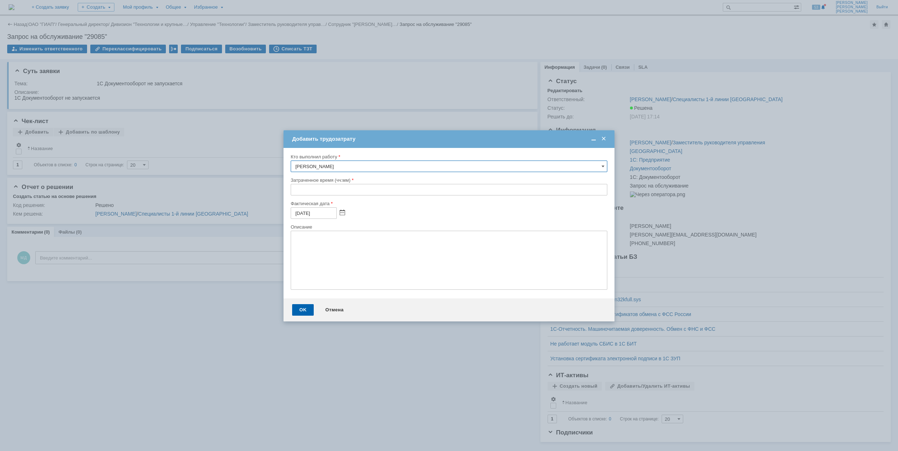
click at [294, 189] on input "text" at bounding box center [449, 190] width 317 height 12
type input "00:40"
click at [298, 305] on div "OK" at bounding box center [303, 310] width 22 height 12
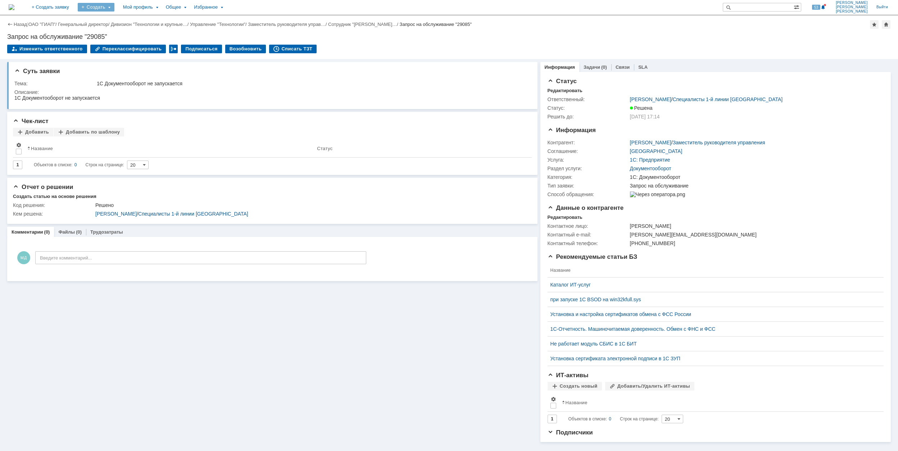
click at [114, 9] on div "Создать" at bounding box center [96, 7] width 37 height 9
click at [124, 42] on link "Заявка" at bounding box center [106, 44] width 55 height 9
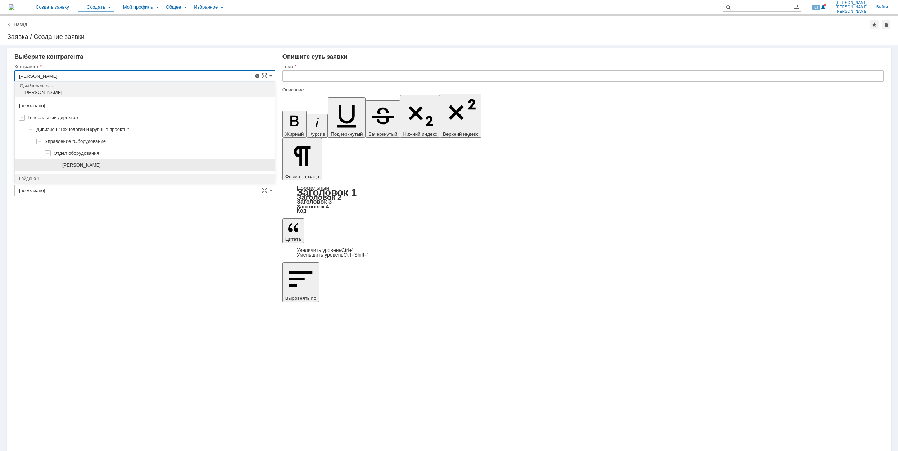
click at [146, 160] on div "[PERSON_NAME]" at bounding box center [145, 165] width 260 height 12
type input "[PERSON_NAME]"
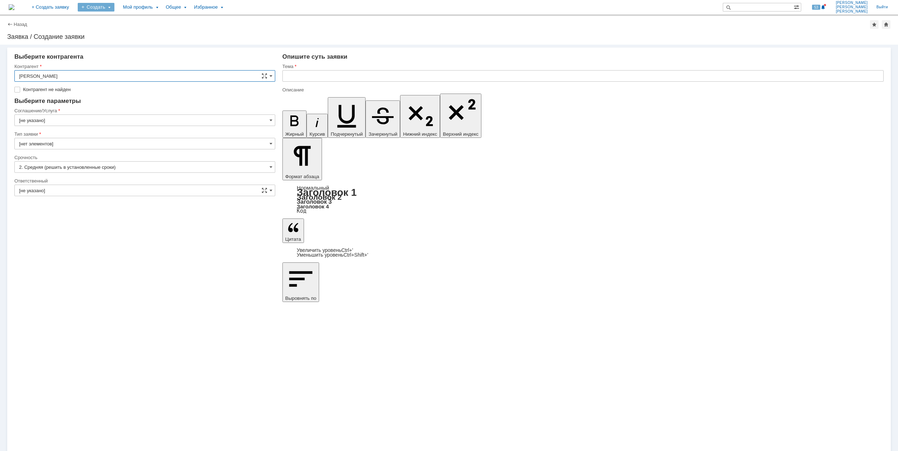
type input "[GEOGRAPHIC_DATA]"
drag, startPoint x: 439, startPoint y: 3167, endPoint x: 548, endPoint y: 3164, distance: 108.4
copy span "проведении технического аудита"
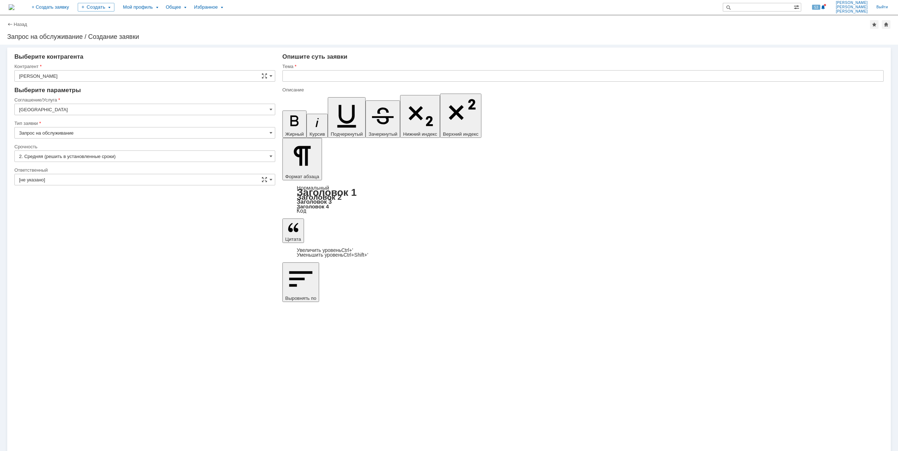
click at [340, 74] on input "text" at bounding box center [583, 76] width 601 height 12
paste input "проведении технического аудита"
click at [328, 76] on input "Архив: проведении технического аудита" at bounding box center [583, 76] width 601 height 12
type input "Архив: проведение технического аудита"
click at [110, 176] on input "[не указано]" at bounding box center [144, 180] width 261 height 12
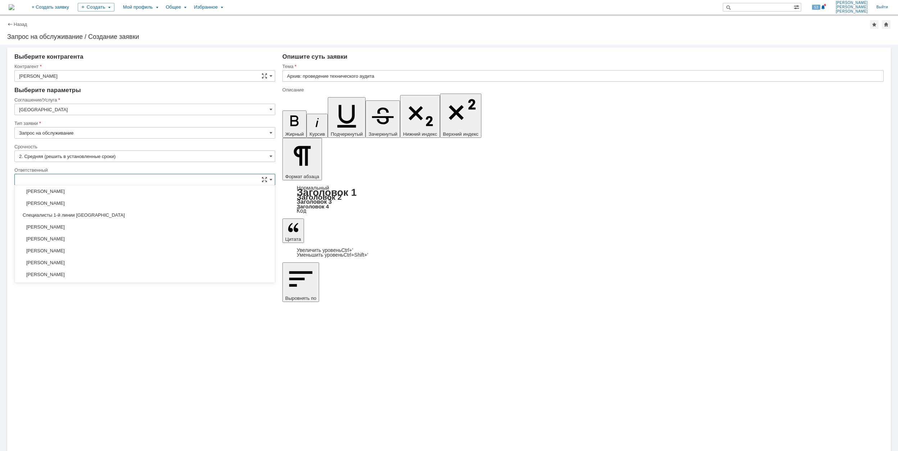
scroll to position [192, 0]
click at [122, 250] on span "[PERSON_NAME]" at bounding box center [145, 251] width 252 height 6
type input "[PERSON_NAME]"
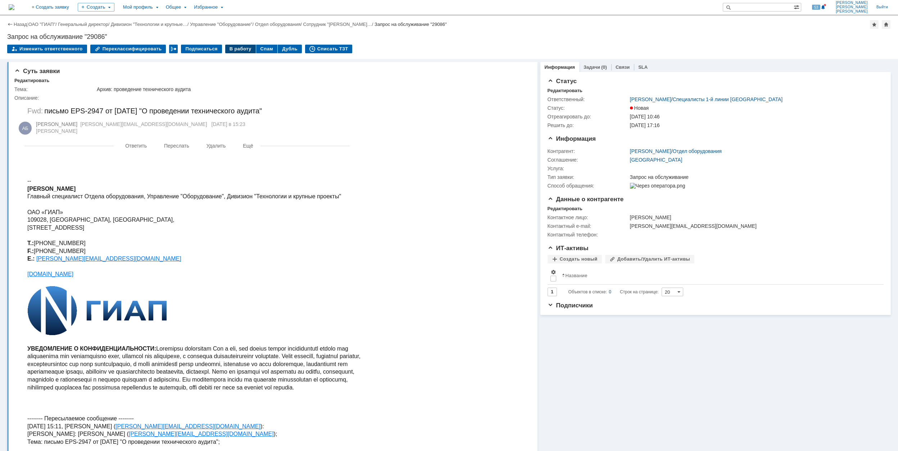
click at [235, 51] on div "В работу" at bounding box center [240, 49] width 31 height 9
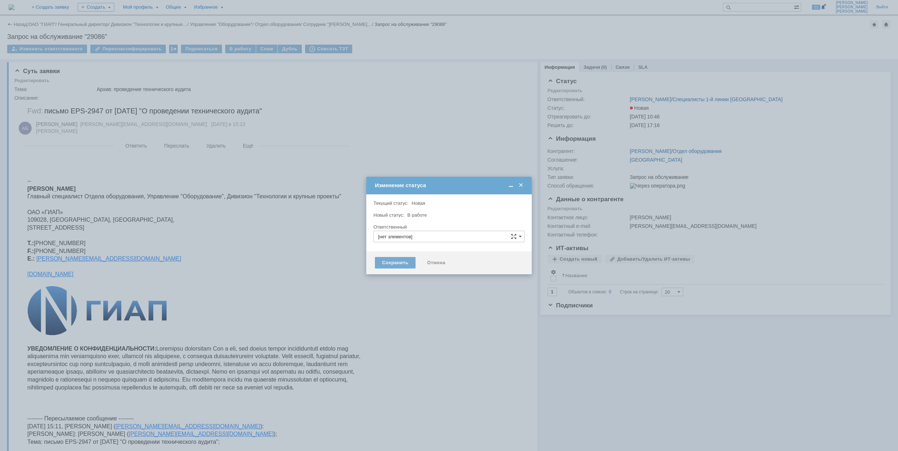
type input "[PERSON_NAME]"
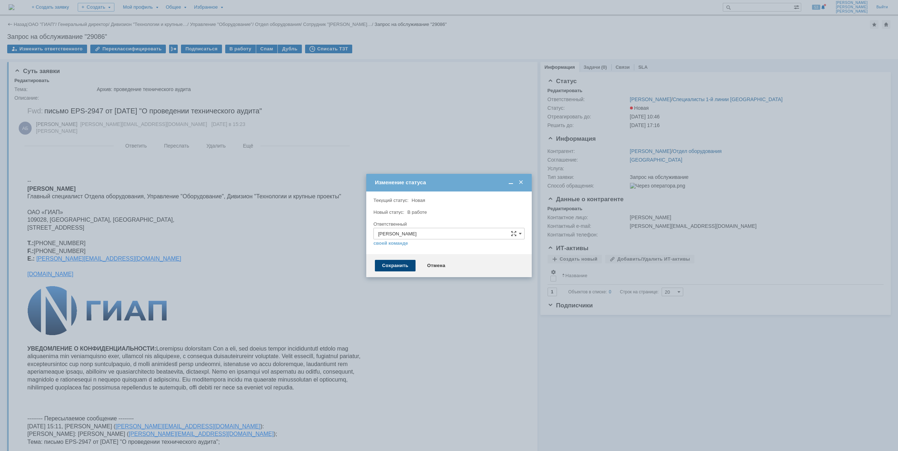
click at [399, 265] on div "Сохранить" at bounding box center [395, 266] width 41 height 12
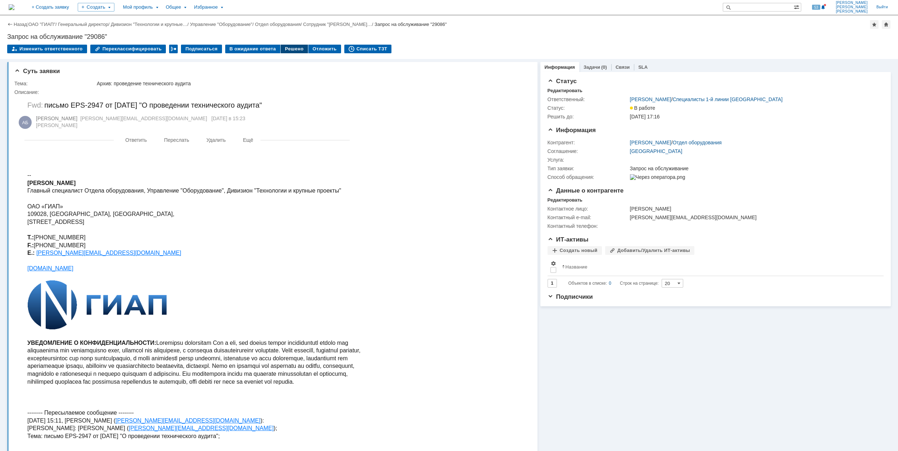
click at [288, 51] on div "Решено" at bounding box center [294, 49] width 27 height 9
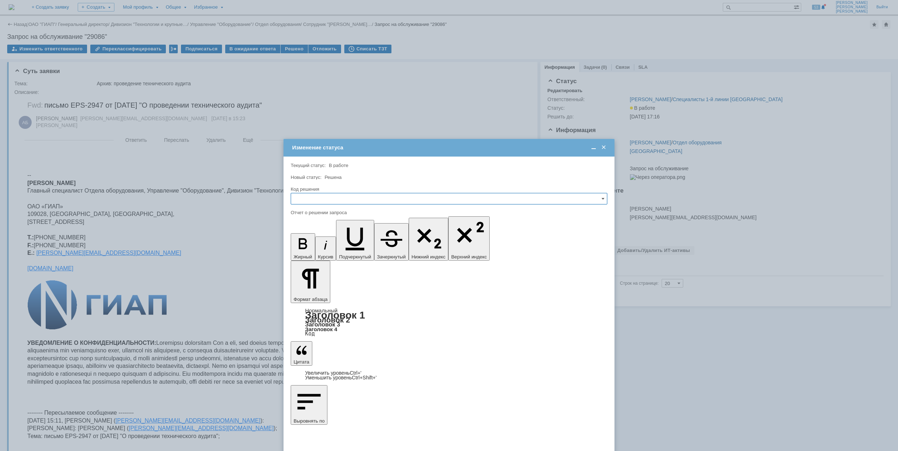
click at [380, 199] on input "text" at bounding box center [449, 199] width 317 height 12
click at [339, 248] on span "Решено" at bounding box center [448, 248] width 307 height 6
type input "Решено"
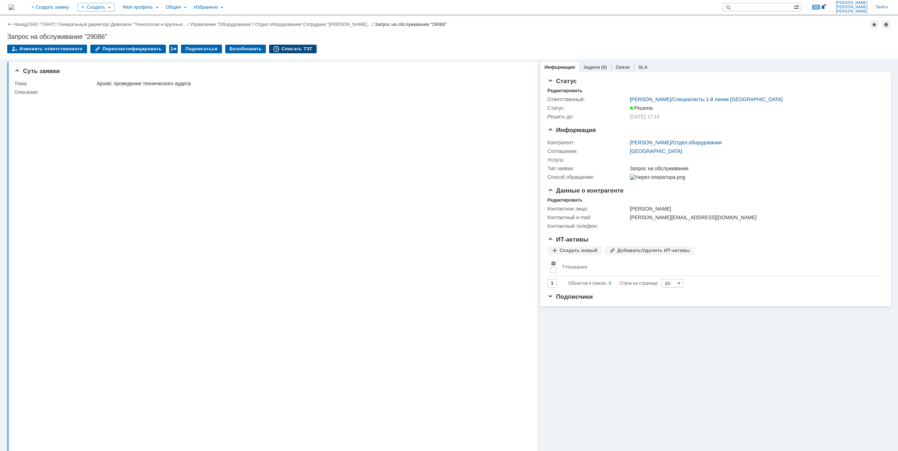
click at [299, 48] on div "Списать ТЗТ" at bounding box center [293, 49] width 48 height 9
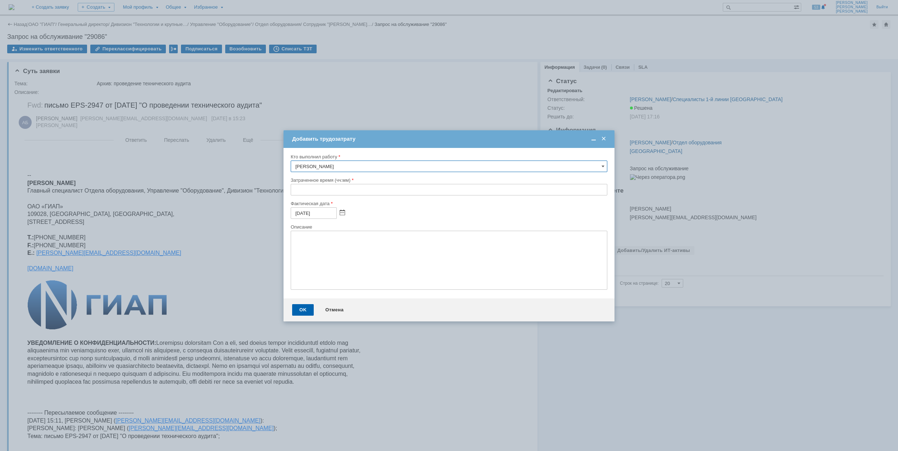
click at [292, 188] on input "text" at bounding box center [449, 190] width 317 height 12
type input "00:30"
click at [300, 307] on div "OK" at bounding box center [303, 310] width 22 height 12
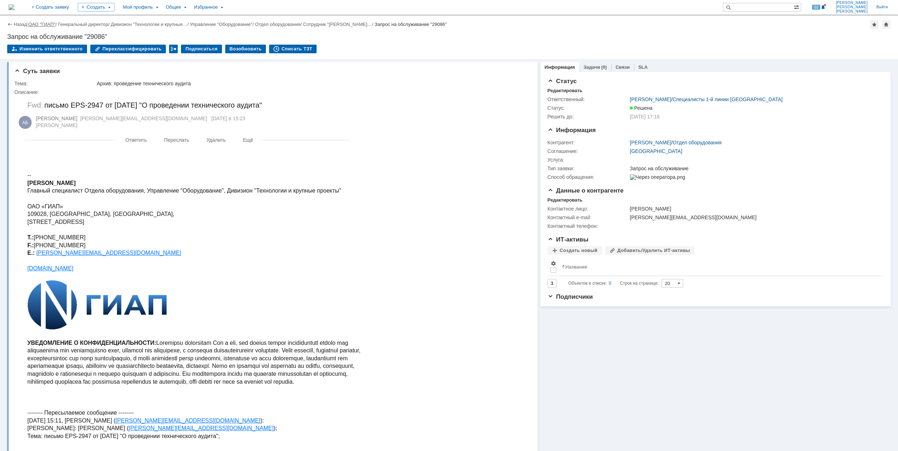
click at [53, 25] on link "ОАО "ГИАП"" at bounding box center [41, 24] width 27 height 5
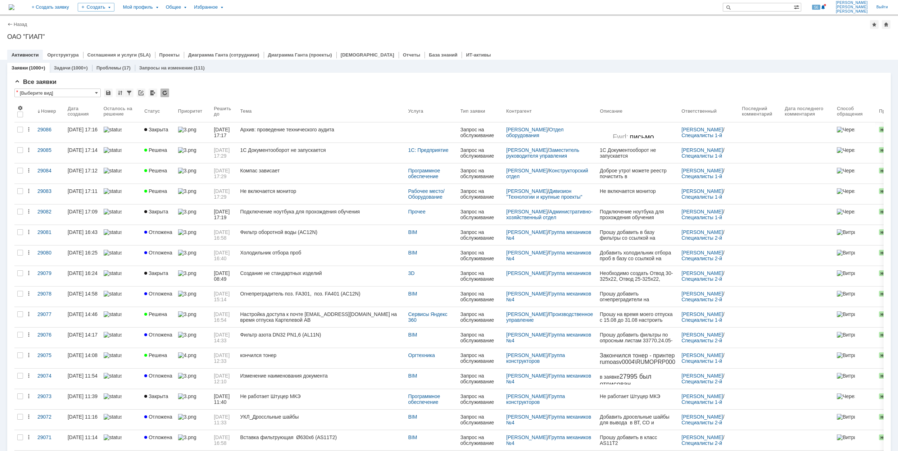
click at [182, 29] on div "Назад | ОАО "ГИАП" ОАО "ГИАП" root$101 Активности Оргструктура Соглашения и усл…" at bounding box center [449, 38] width 898 height 44
